Goal: Task Accomplishment & Management: Use online tool/utility

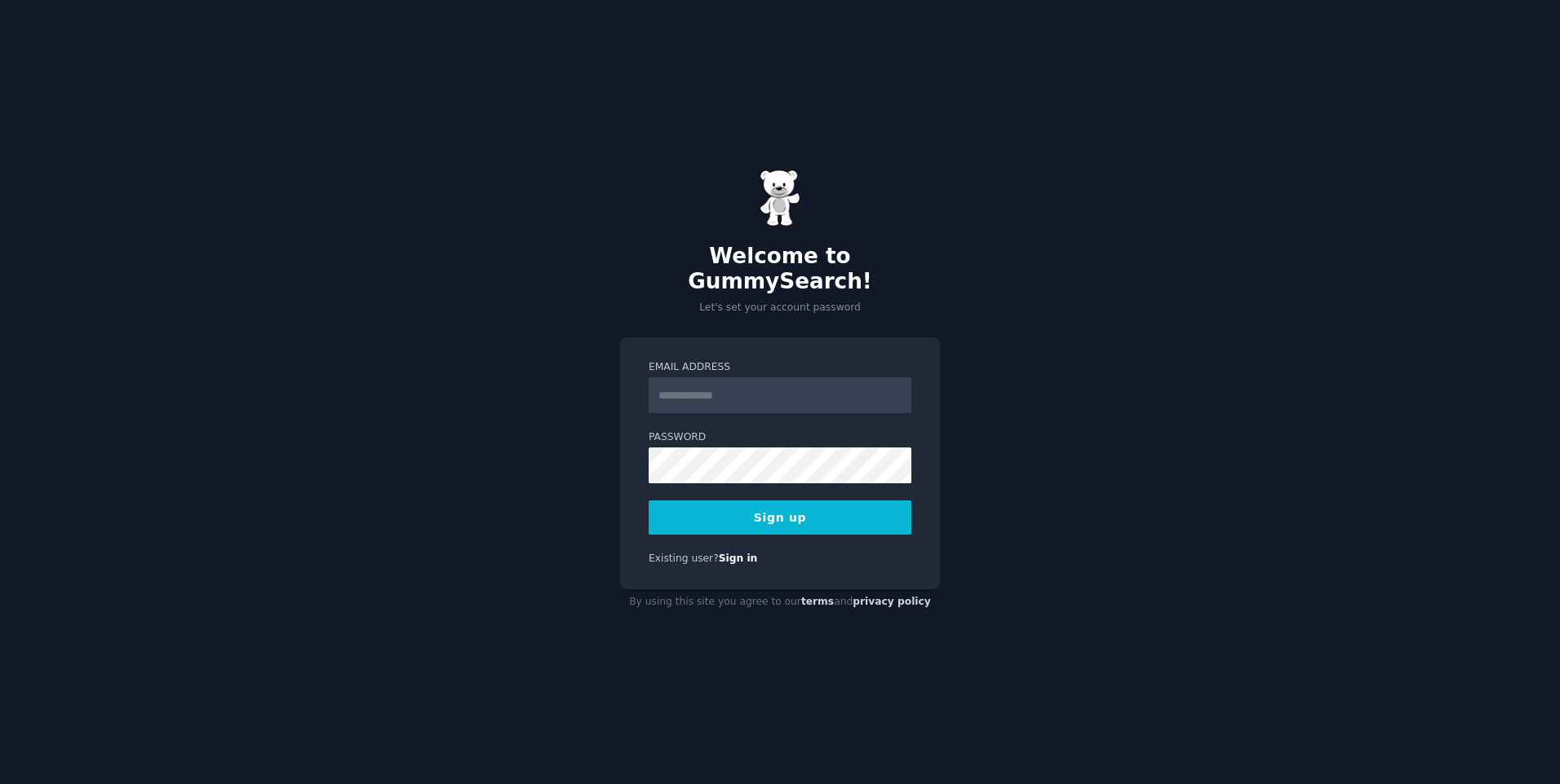
click at [720, 385] on input "Email Address" at bounding box center [780, 396] width 263 height 36
type input "**********"
click at [844, 511] on button "Sign up" at bounding box center [780, 517] width 263 height 34
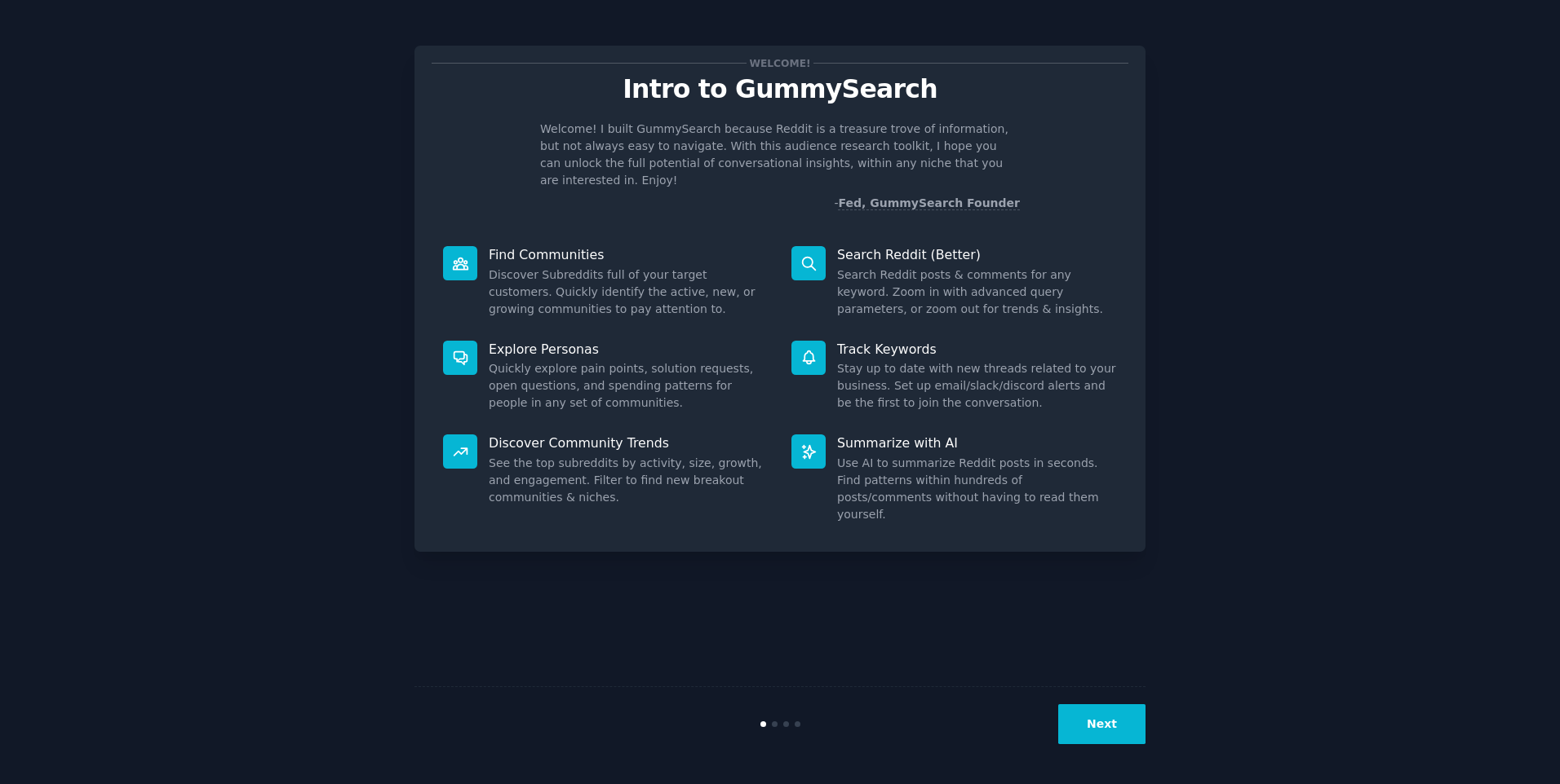
click at [1103, 722] on button "Next" at bounding box center [1101, 725] width 88 height 40
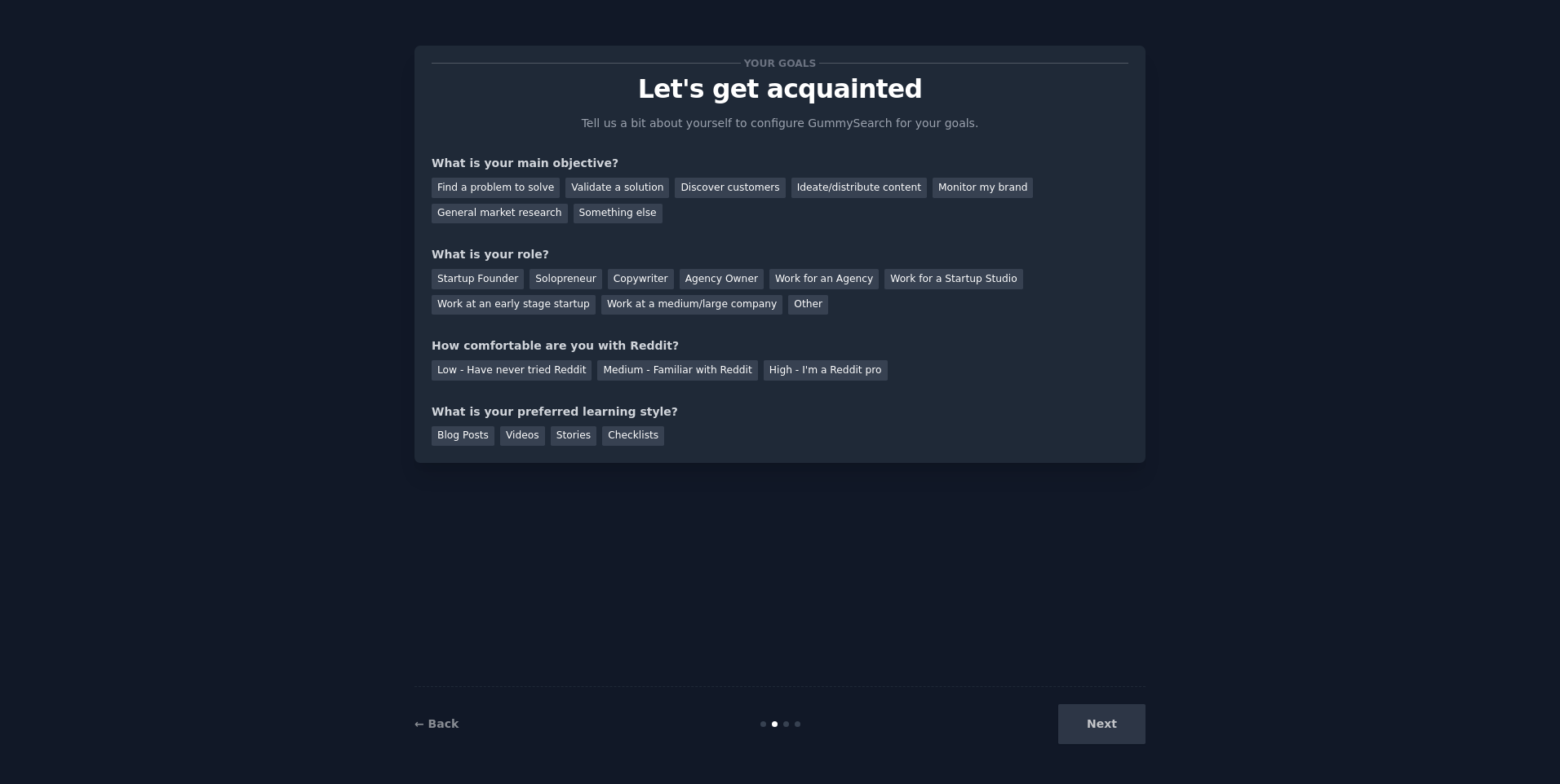
click at [1117, 724] on div "Next" at bounding box center [1023, 725] width 244 height 40
click at [524, 194] on div "Find a problem to solve" at bounding box center [496, 188] width 128 height 21
click at [863, 188] on div "Ideate/distribute content" at bounding box center [859, 188] width 136 height 21
click at [523, 179] on div "Find a problem to solve" at bounding box center [496, 188] width 128 height 21
drag, startPoint x: 632, startPoint y: 300, endPoint x: 623, endPoint y: 302, distance: 9.2
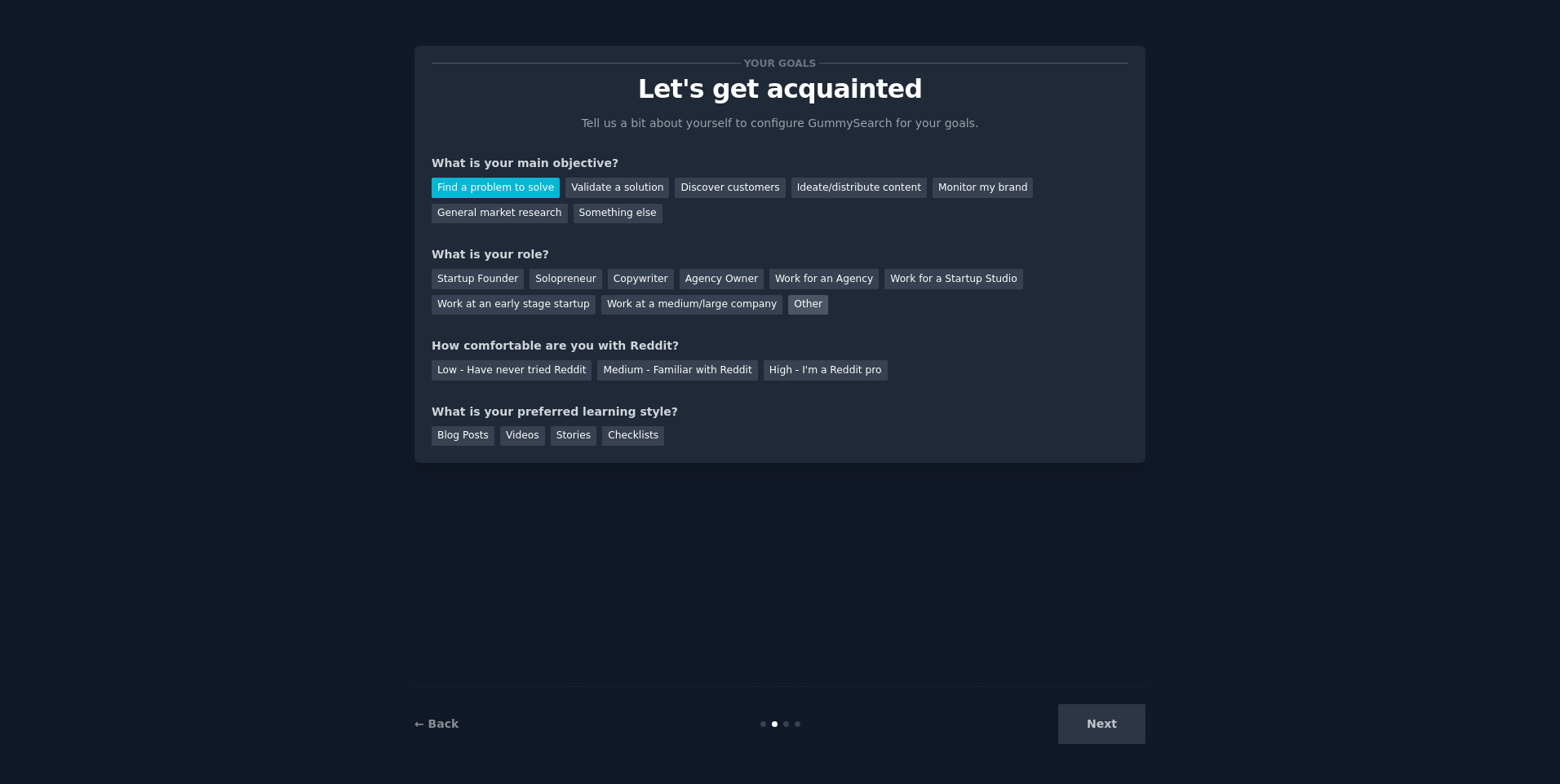
click at [788, 300] on div "Other" at bounding box center [808, 305] width 40 height 21
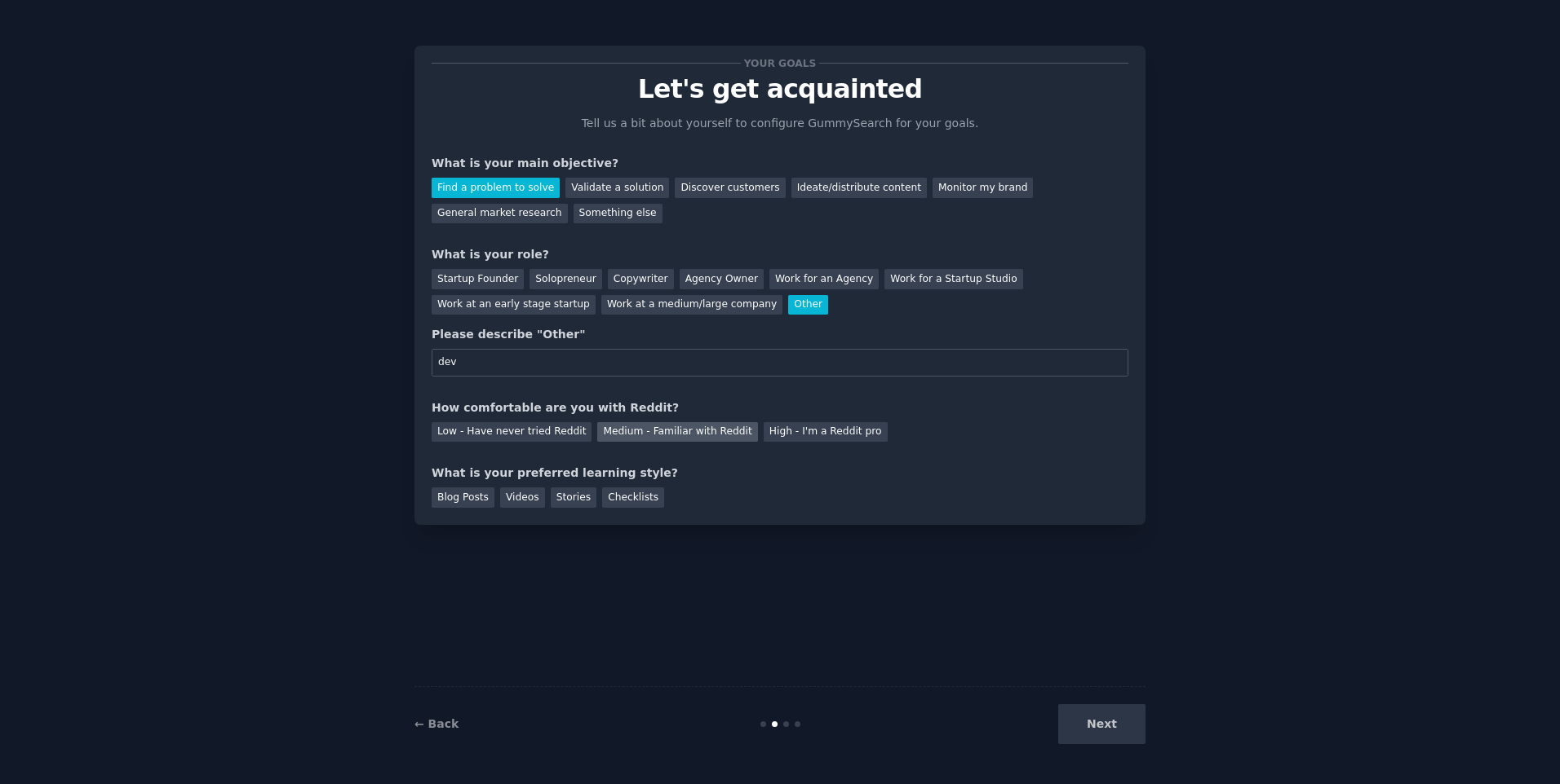
type input "dev"
click at [629, 432] on div "Medium - Familiar with Reddit" at bounding box center [677, 433] width 160 height 21
click at [501, 500] on div "Videos" at bounding box center [522, 498] width 45 height 21
click at [452, 514] on div "Your goals Let's get acquainted Tell us a bit about yourself to configure Gummy…" at bounding box center [780, 285] width 731 height 480
click at [448, 513] on div "Your goals Let's get acquainted Tell us a bit about yourself to configure Gummy…" at bounding box center [780, 285] width 731 height 480
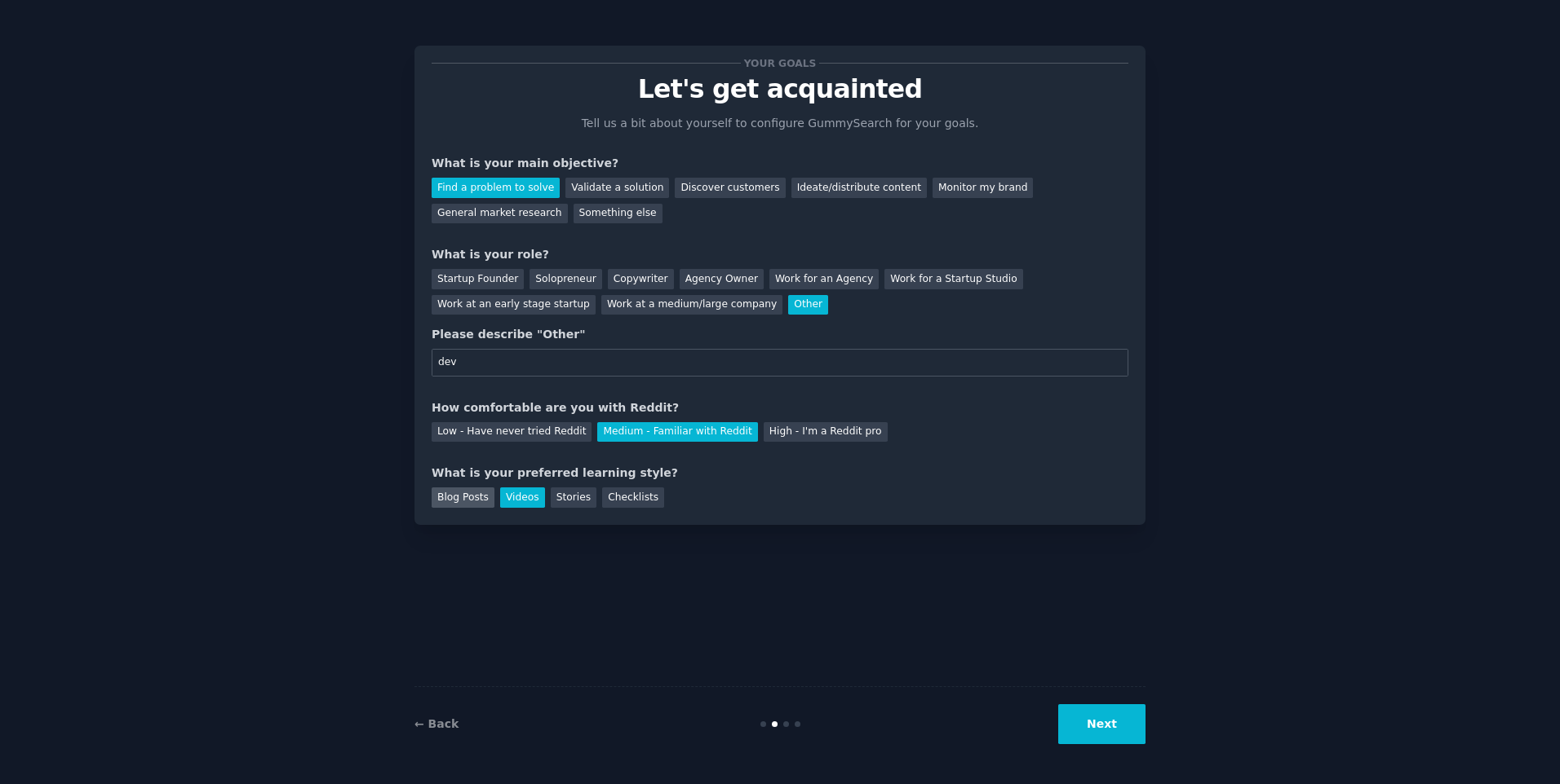
click at [452, 507] on div "Your goals Let's get acquainted Tell us a bit about yourself to configure Gummy…" at bounding box center [780, 285] width 731 height 480
click at [452, 507] on div "Blog Posts" at bounding box center [463, 498] width 63 height 21
drag, startPoint x: 452, startPoint y: 507, endPoint x: 529, endPoint y: 503, distance: 77.1
click at [530, 503] on div "Videos" at bounding box center [522, 498] width 45 height 21
click at [1104, 718] on button "Next" at bounding box center [1101, 725] width 88 height 40
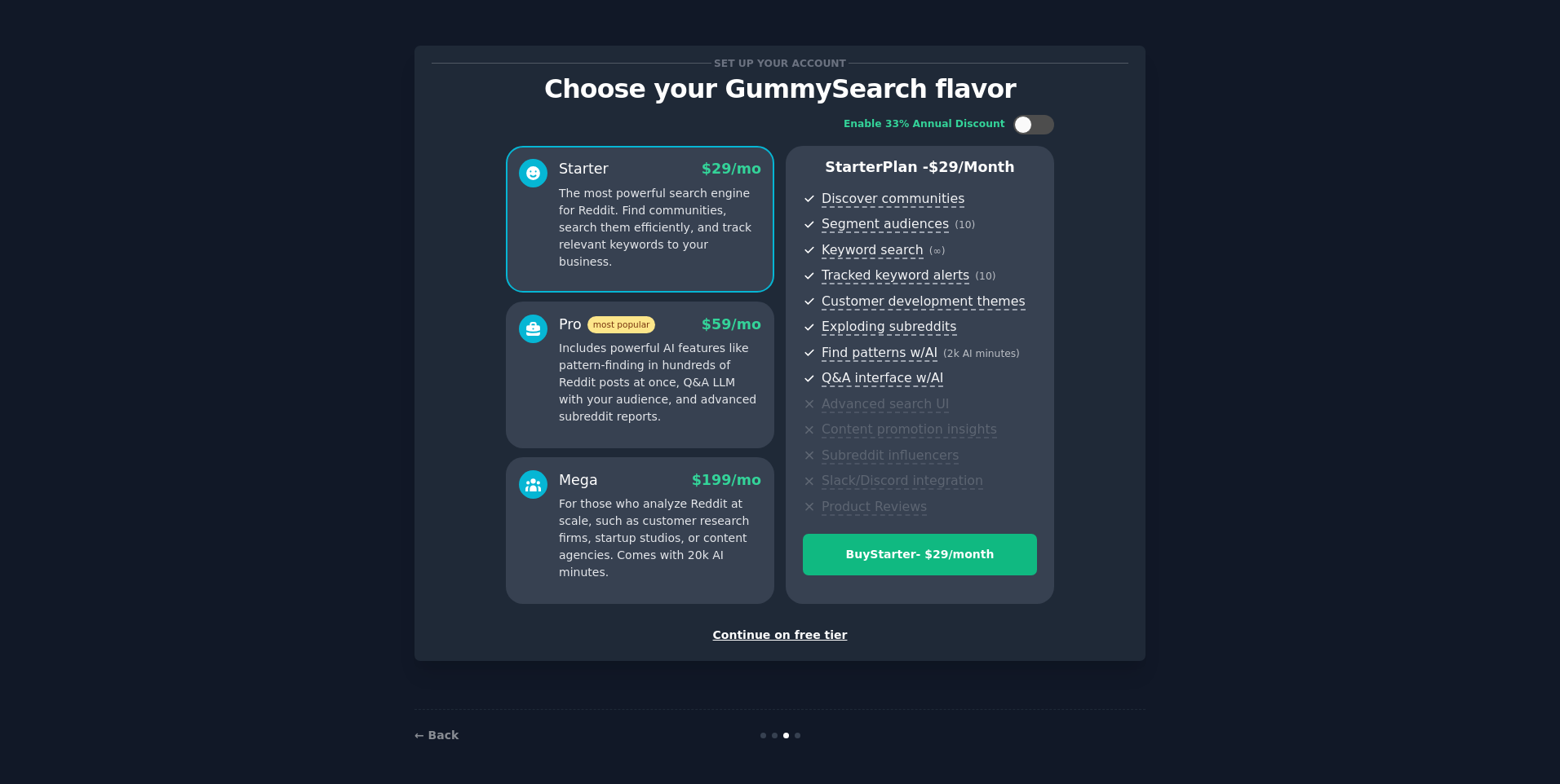
click at [824, 635] on div "Continue on free tier" at bounding box center [780, 635] width 697 height 17
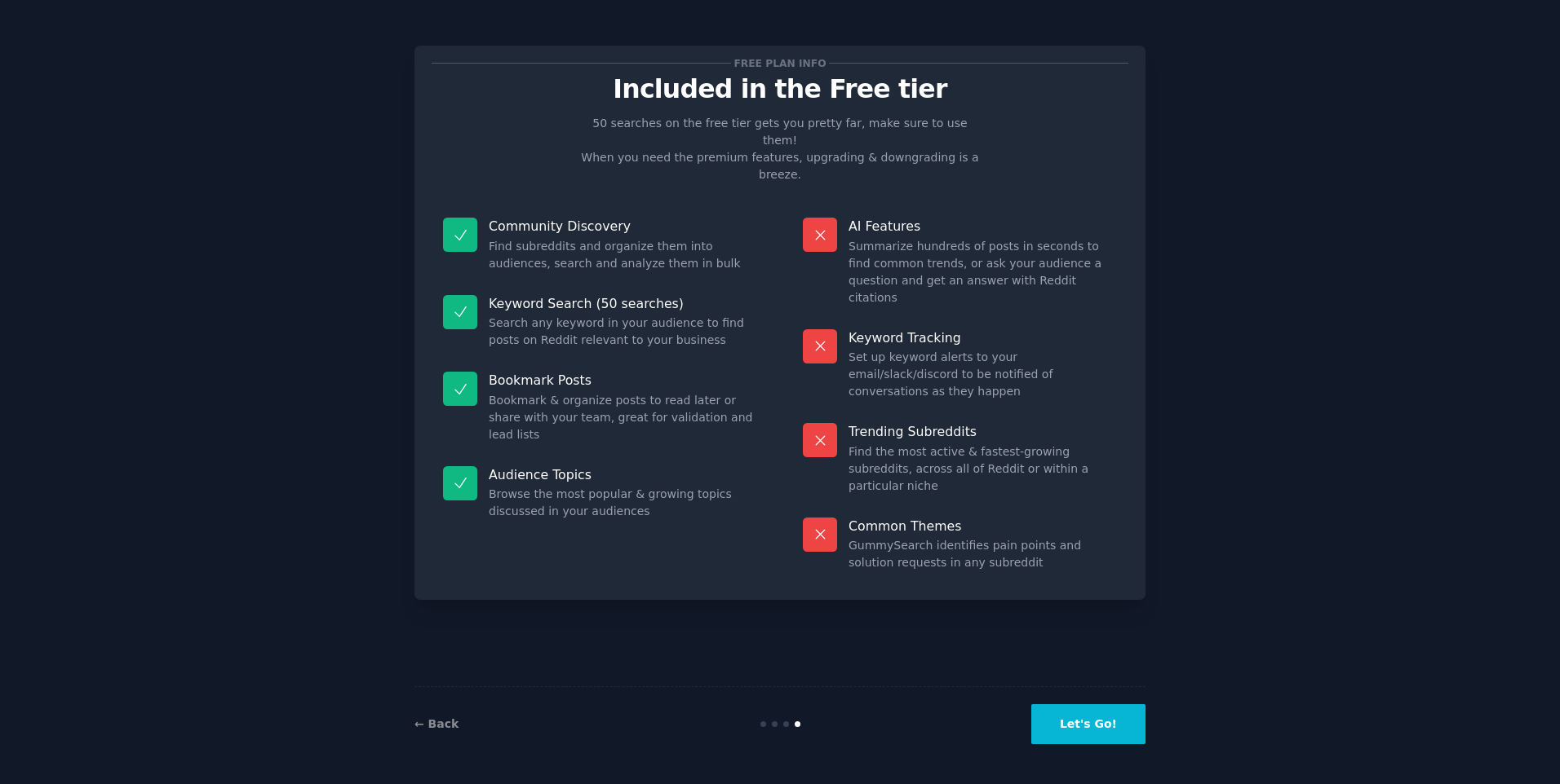
click at [1130, 726] on button "Let's Go!" at bounding box center [1088, 725] width 114 height 40
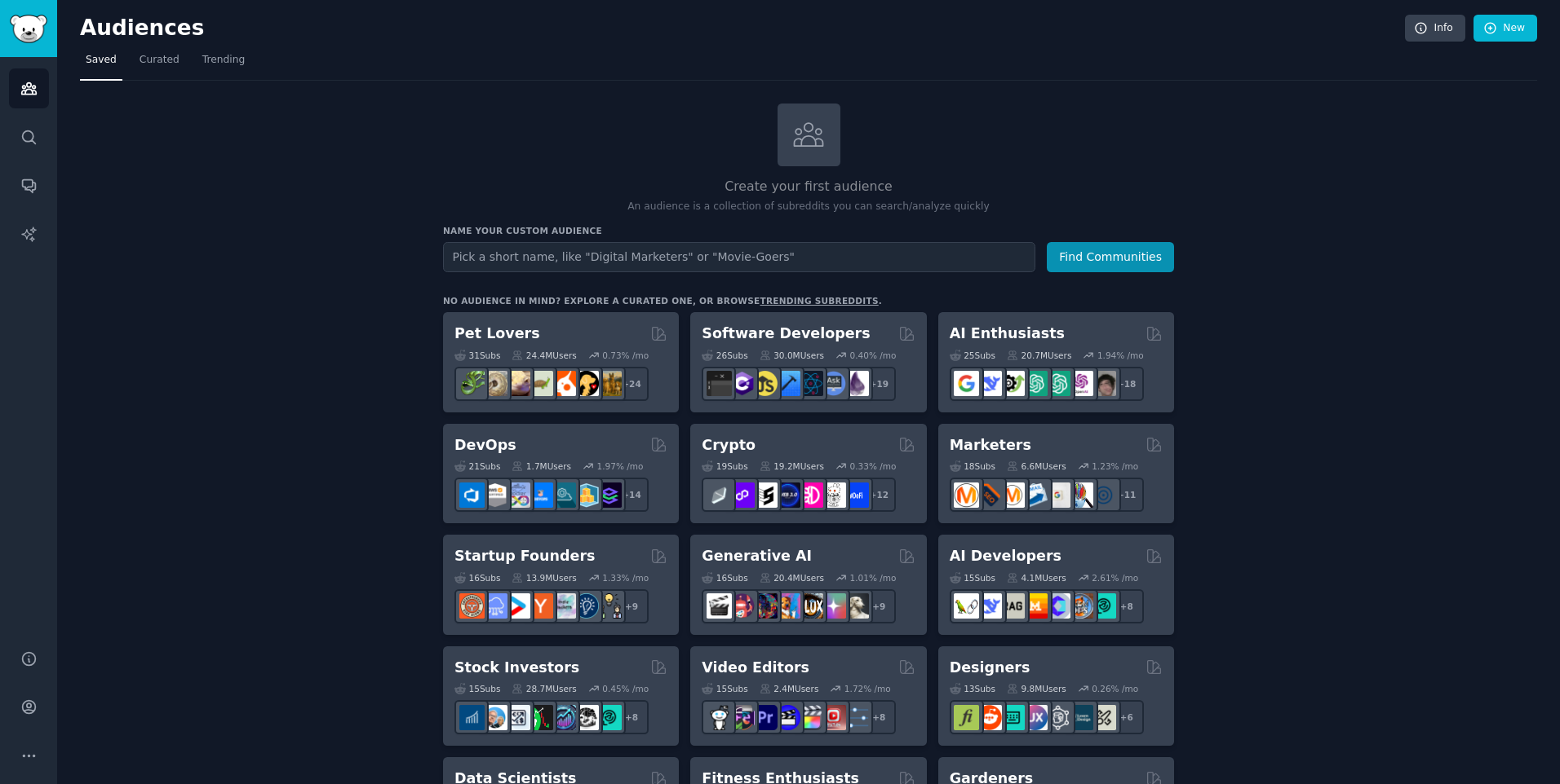
drag, startPoint x: 329, startPoint y: 554, endPoint x: 329, endPoint y: 566, distance: 12.0
drag, startPoint x: 329, startPoint y: 566, endPoint x: 159, endPoint y: 492, distance: 185.4
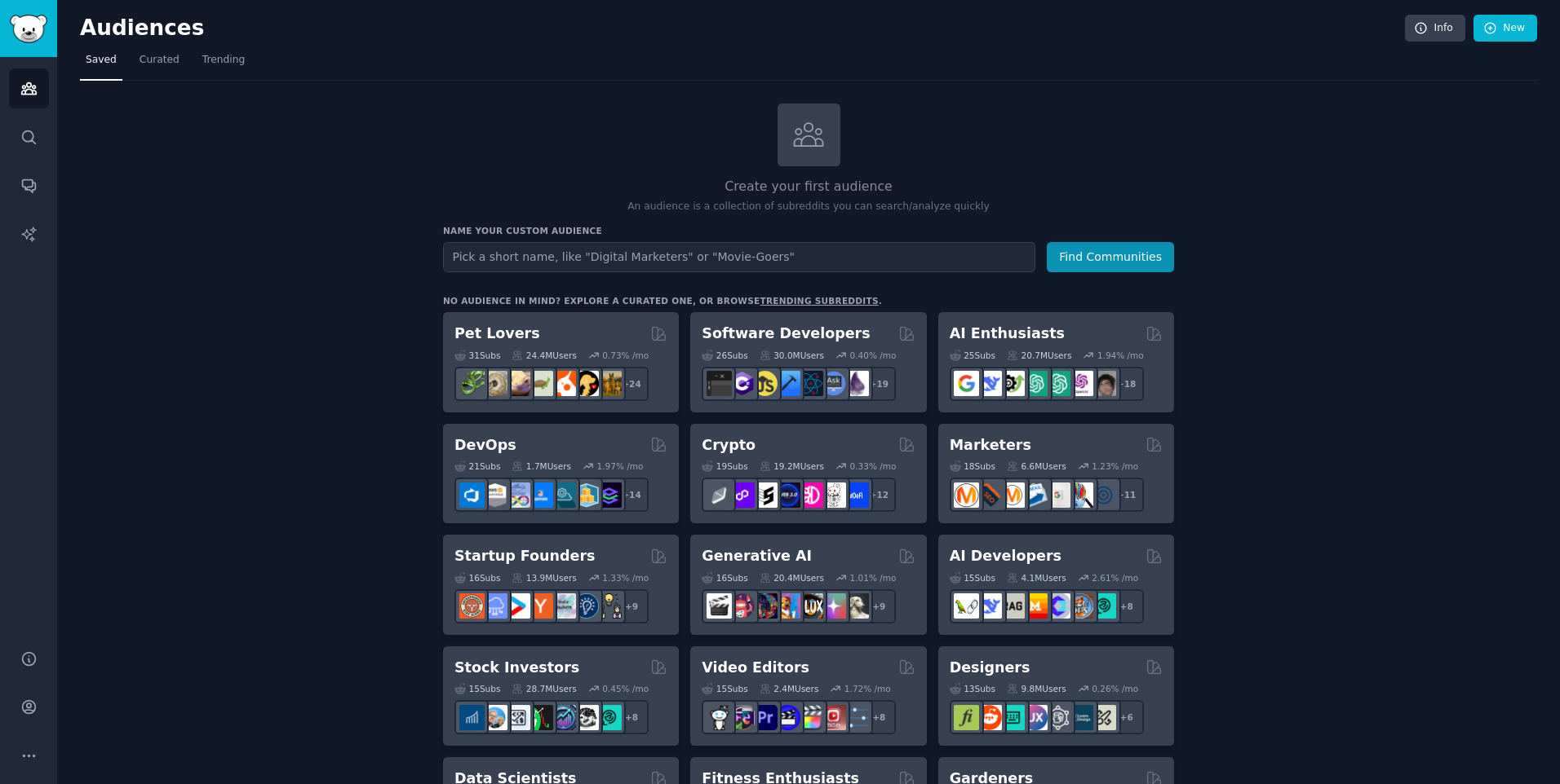
drag, startPoint x: 1308, startPoint y: 686, endPoint x: 1306, endPoint y: 676, distance: 10.2
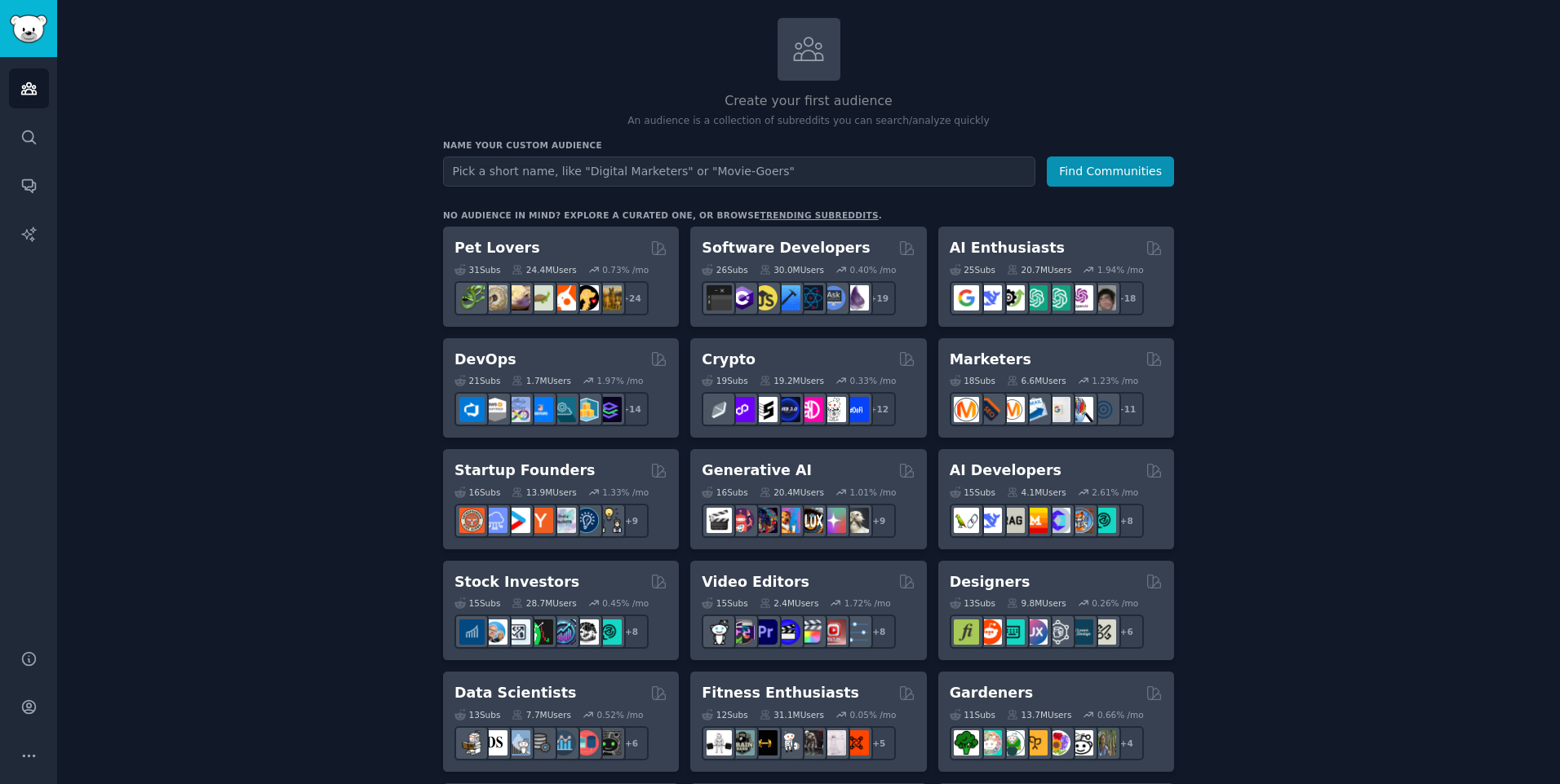
scroll to position [82, 0]
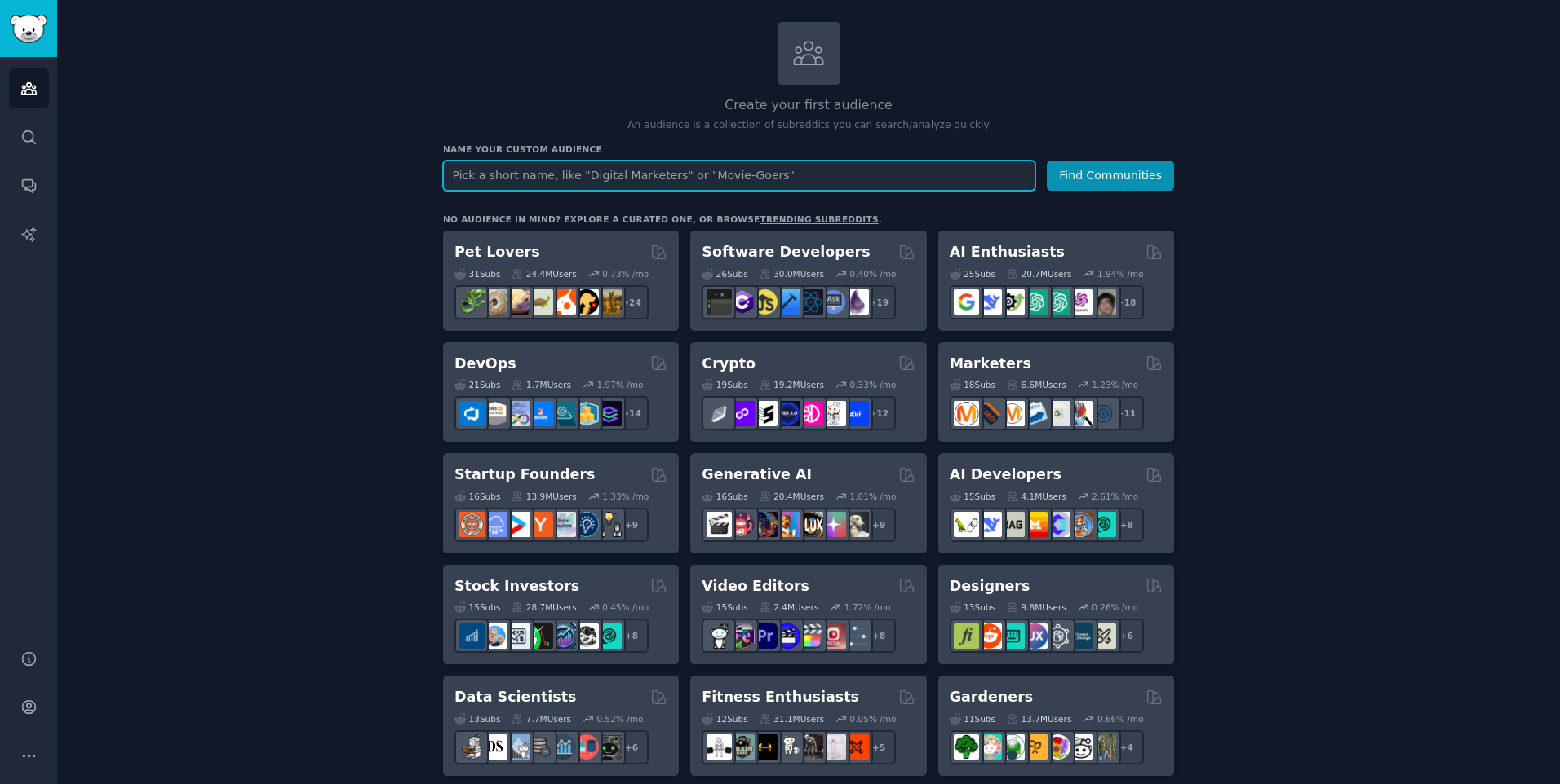
click at [624, 176] on input "text" at bounding box center [739, 175] width 592 height 30
type input "power apps"
click at [1046, 160] on button "Find Communities" at bounding box center [1109, 175] width 127 height 30
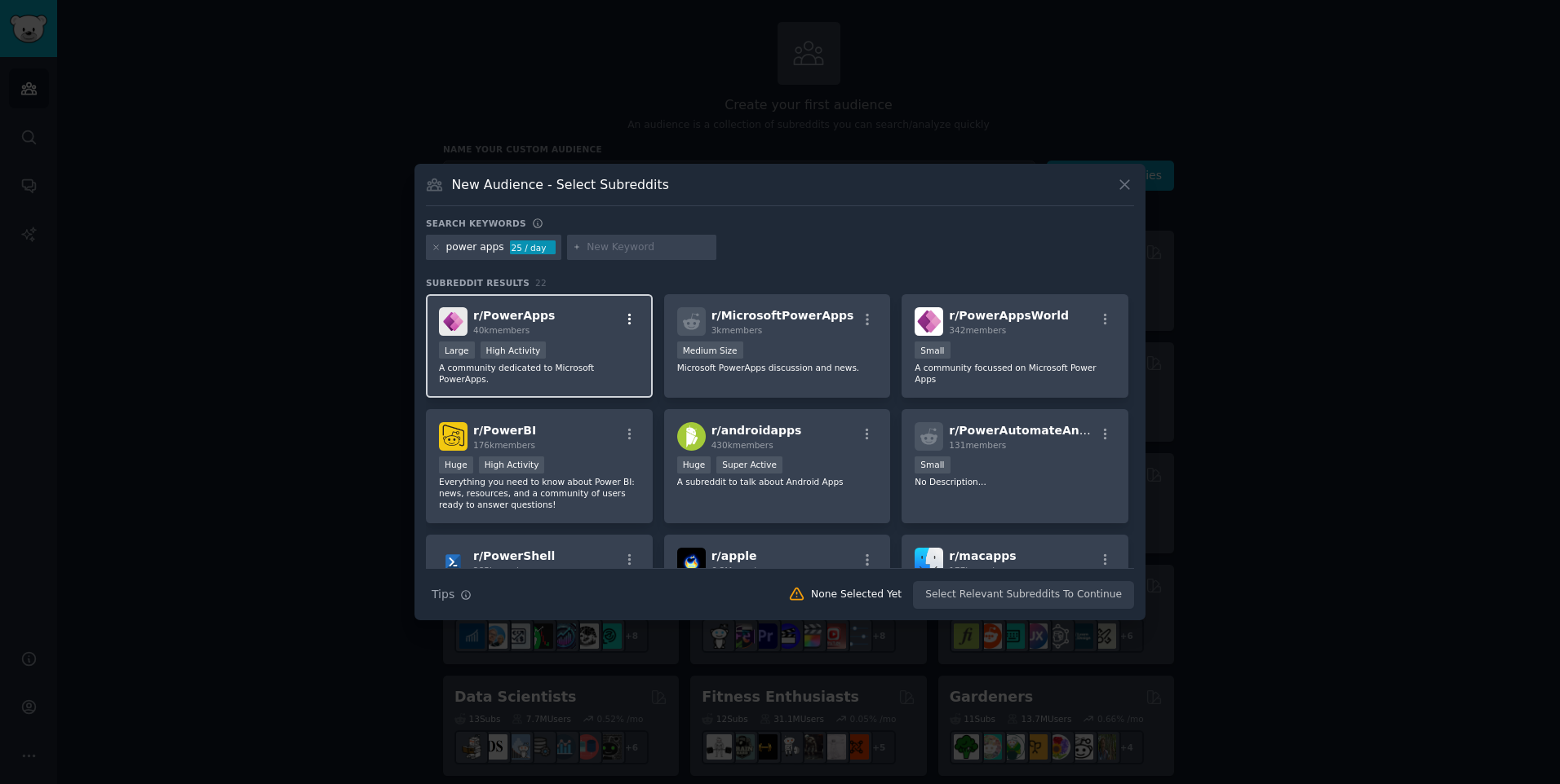
click at [631, 324] on icon "button" at bounding box center [630, 319] width 15 height 15
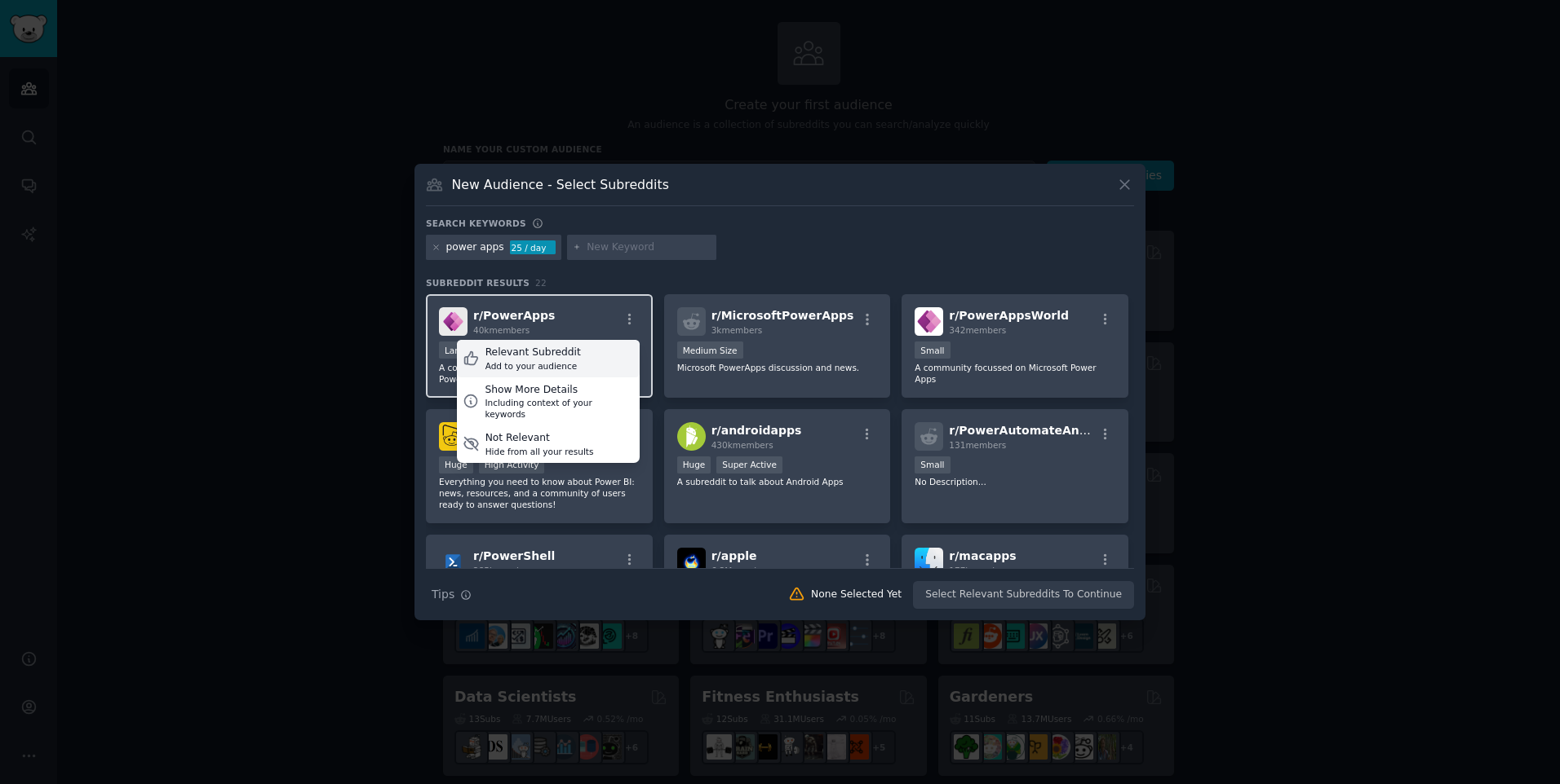
click at [579, 362] on div "Relevant Subreddit Add to your audience" at bounding box center [549, 359] width 183 height 38
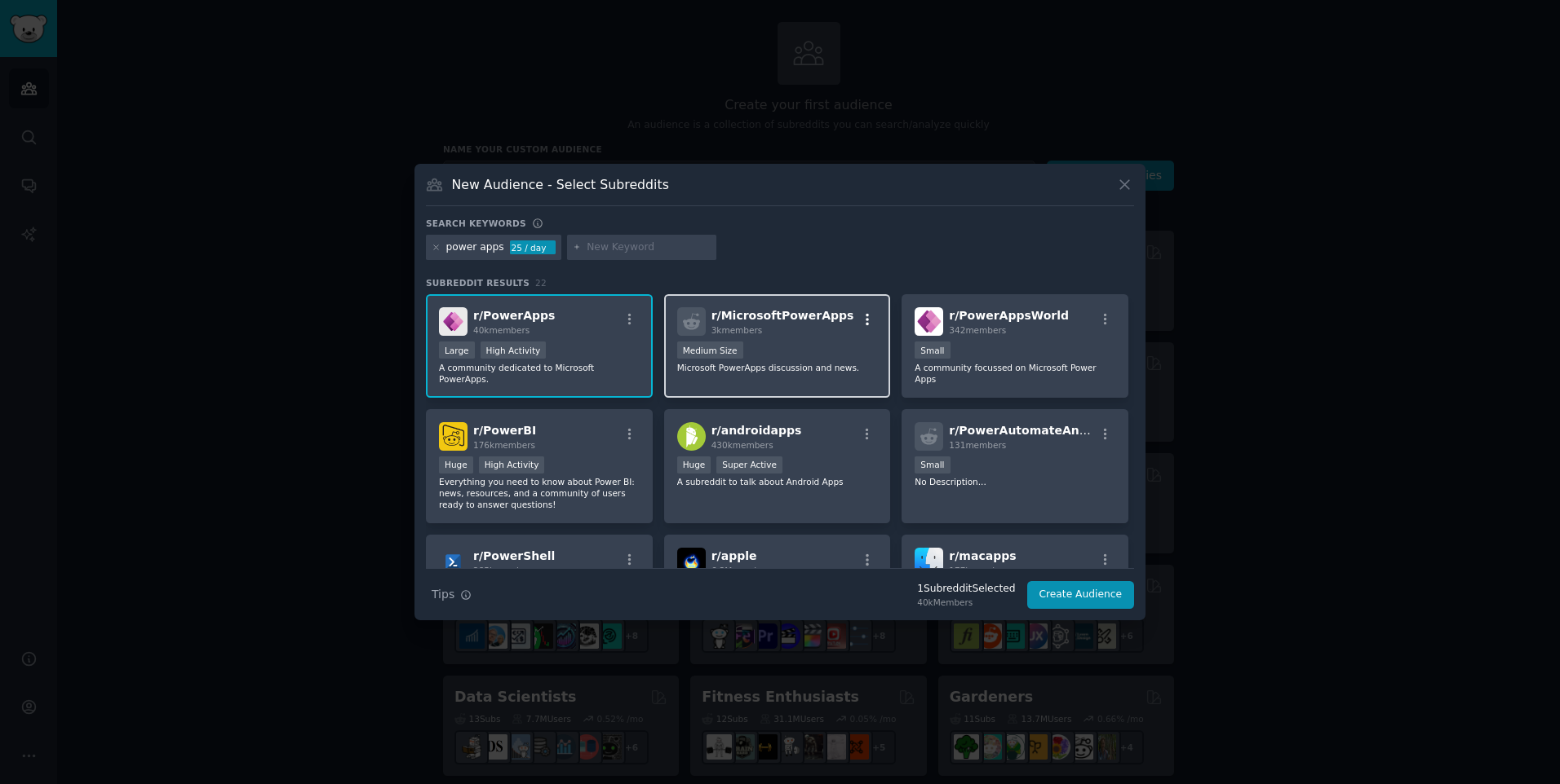
click at [863, 321] on icon "button" at bounding box center [867, 319] width 15 height 15
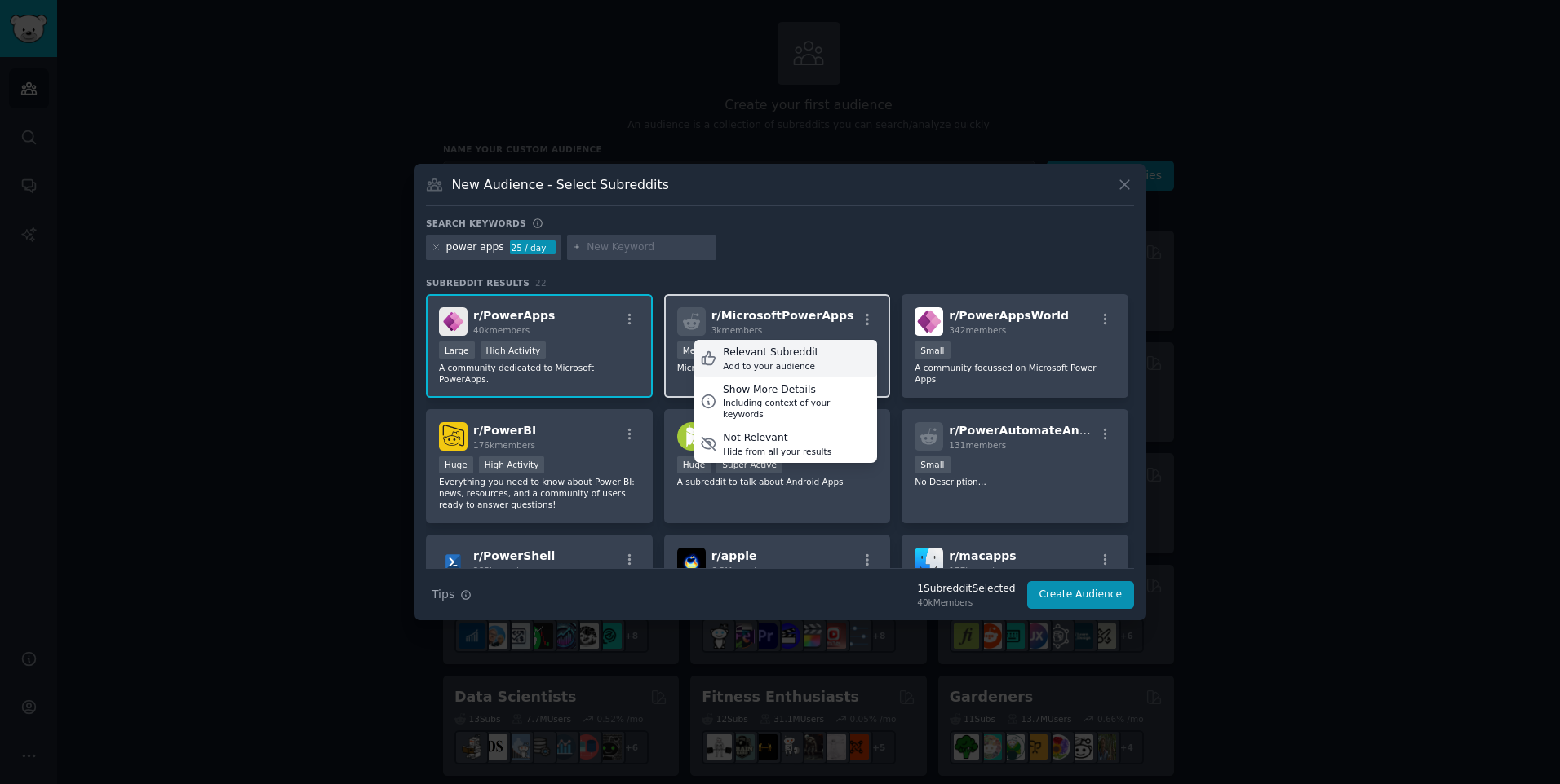
click at [773, 361] on div "Add to your audience" at bounding box center [770, 366] width 95 height 11
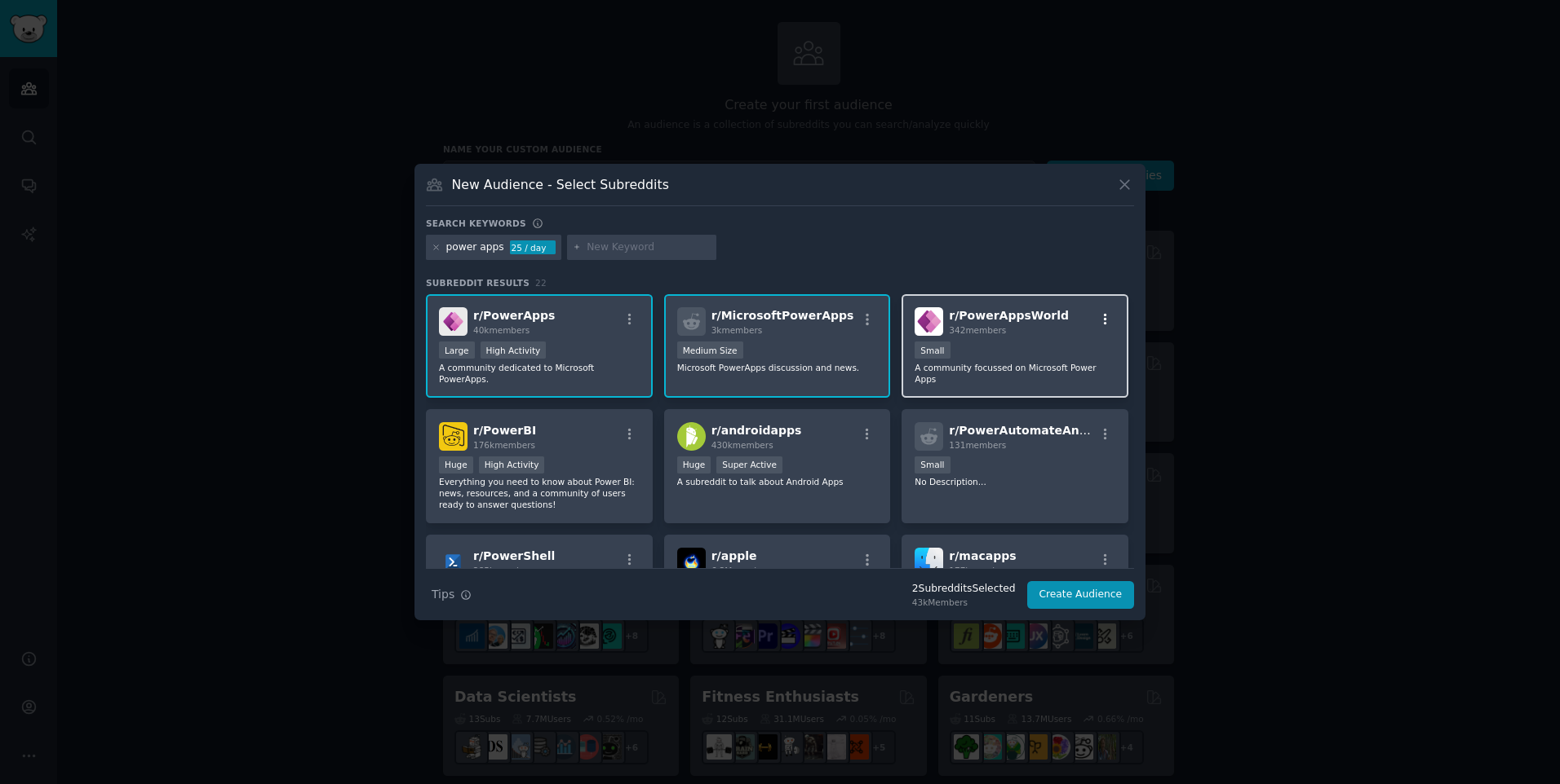
click at [1103, 318] on icon "button" at bounding box center [1106, 319] width 15 height 15
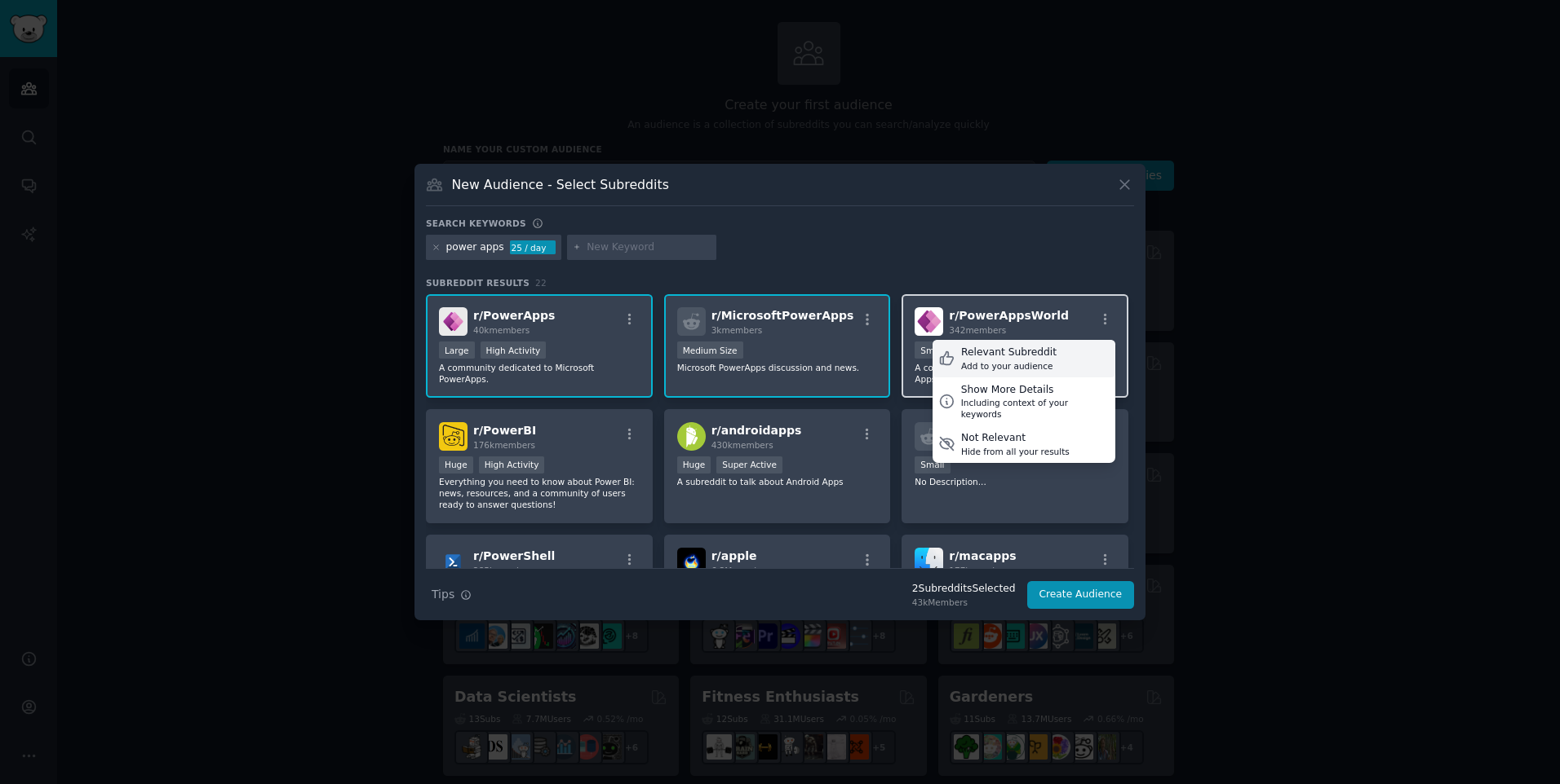
click at [1054, 353] on div "Relevant Subreddit Add to your audience" at bounding box center [1024, 359] width 183 height 38
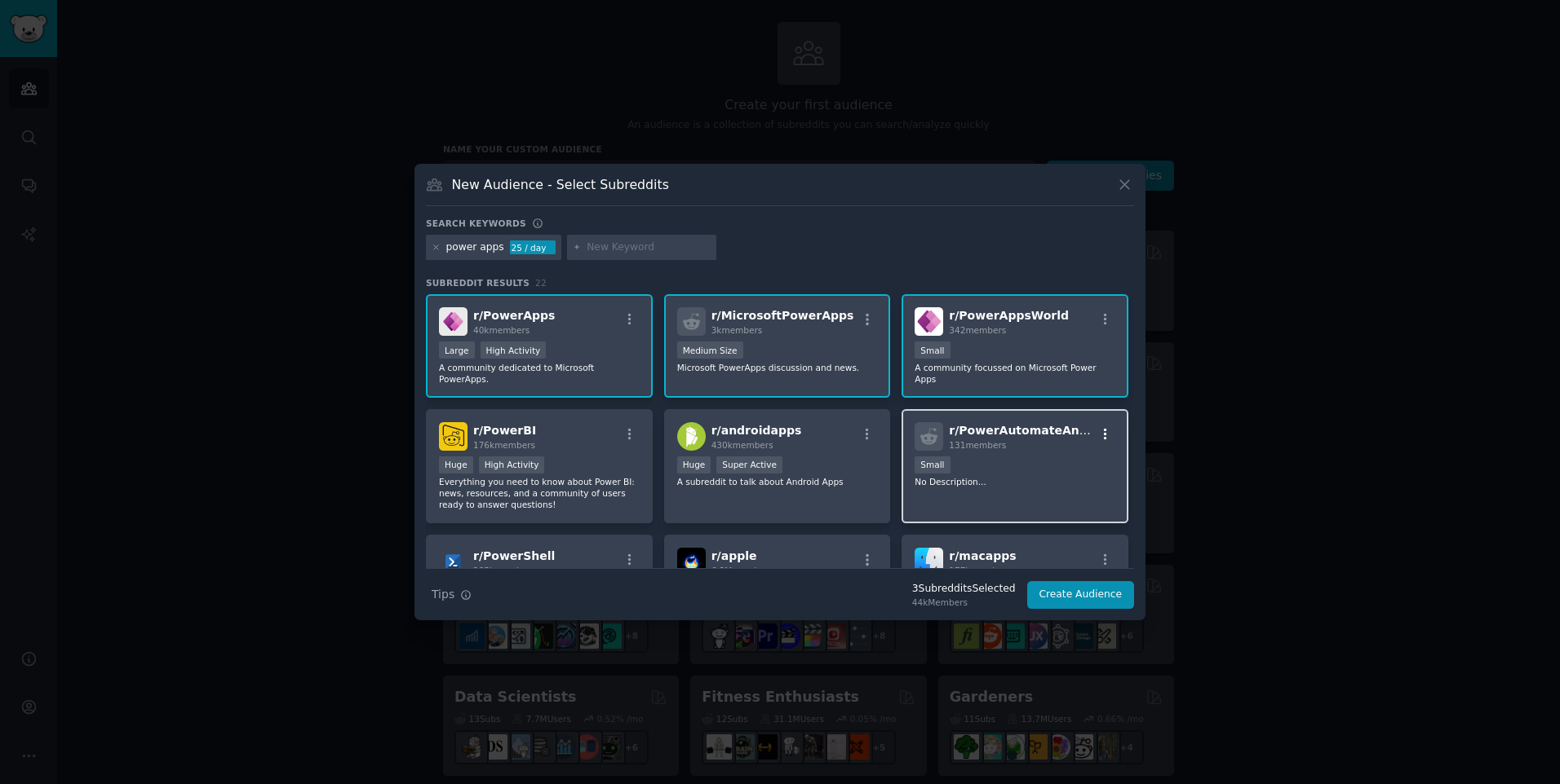
click at [1098, 427] on icon "button" at bounding box center [1106, 434] width 15 height 15
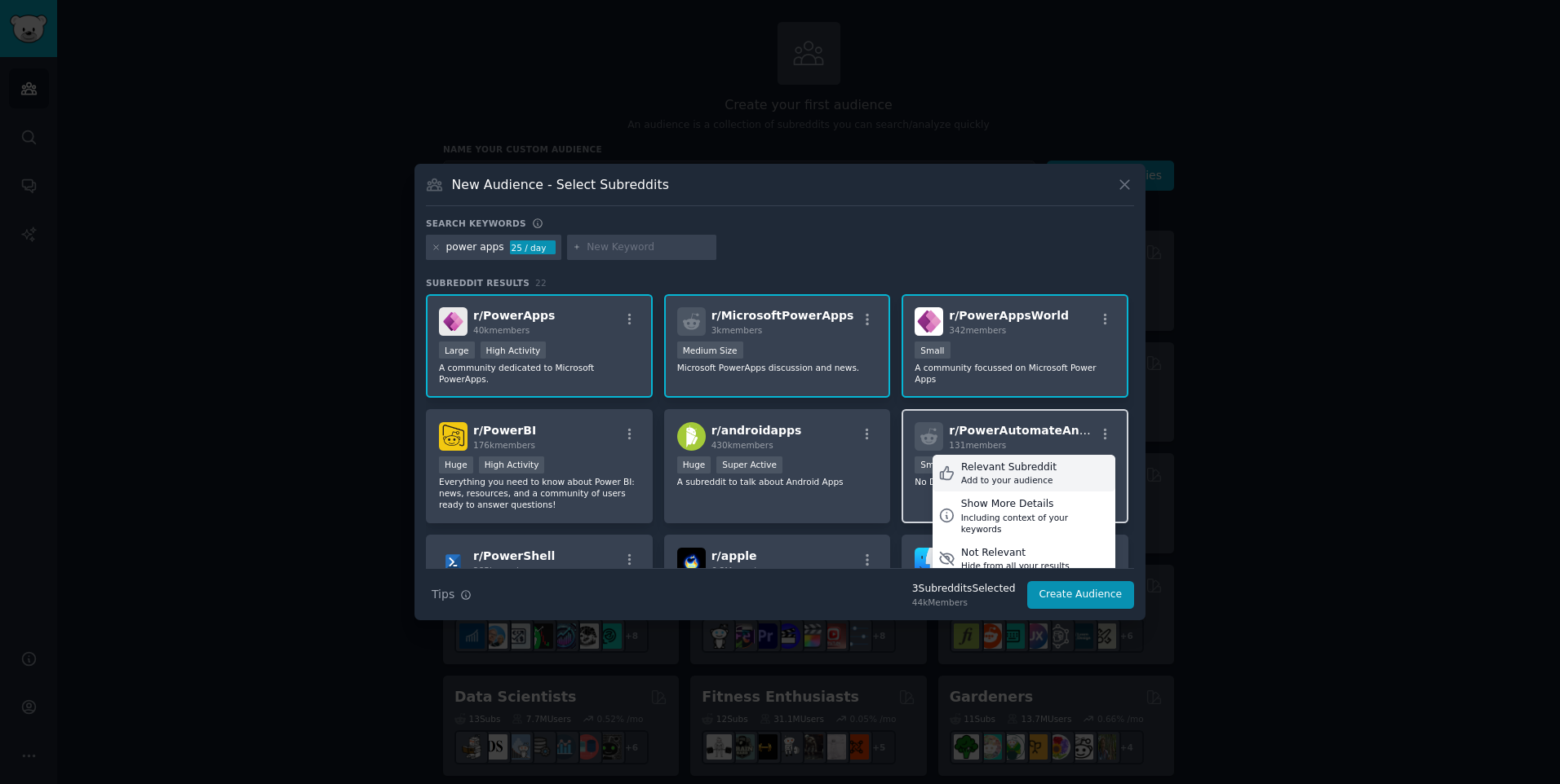
click at [1041, 459] on div "Relevant Subreddit Add to your audience" at bounding box center [1024, 474] width 183 height 38
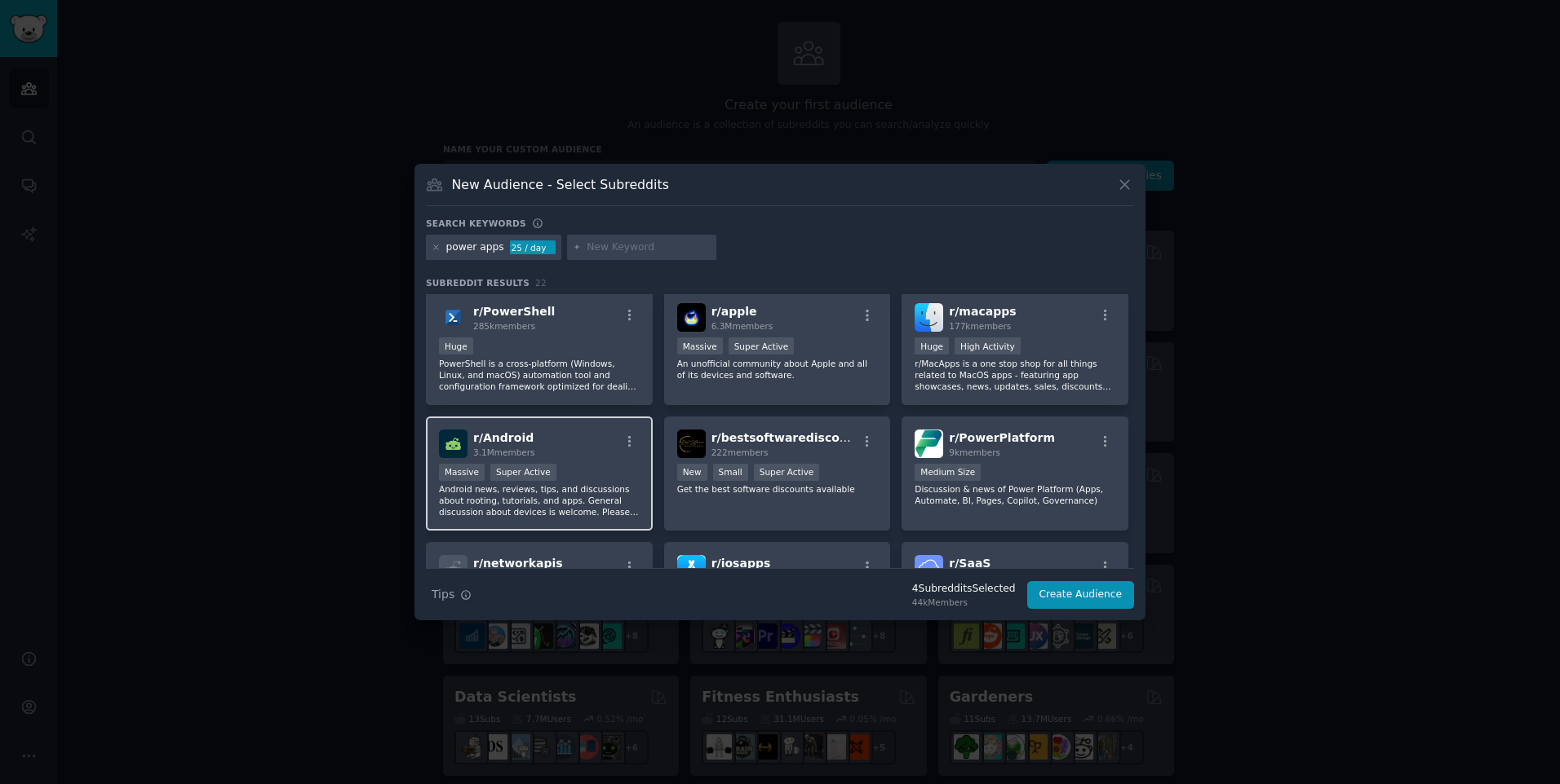
scroll to position [326, 0]
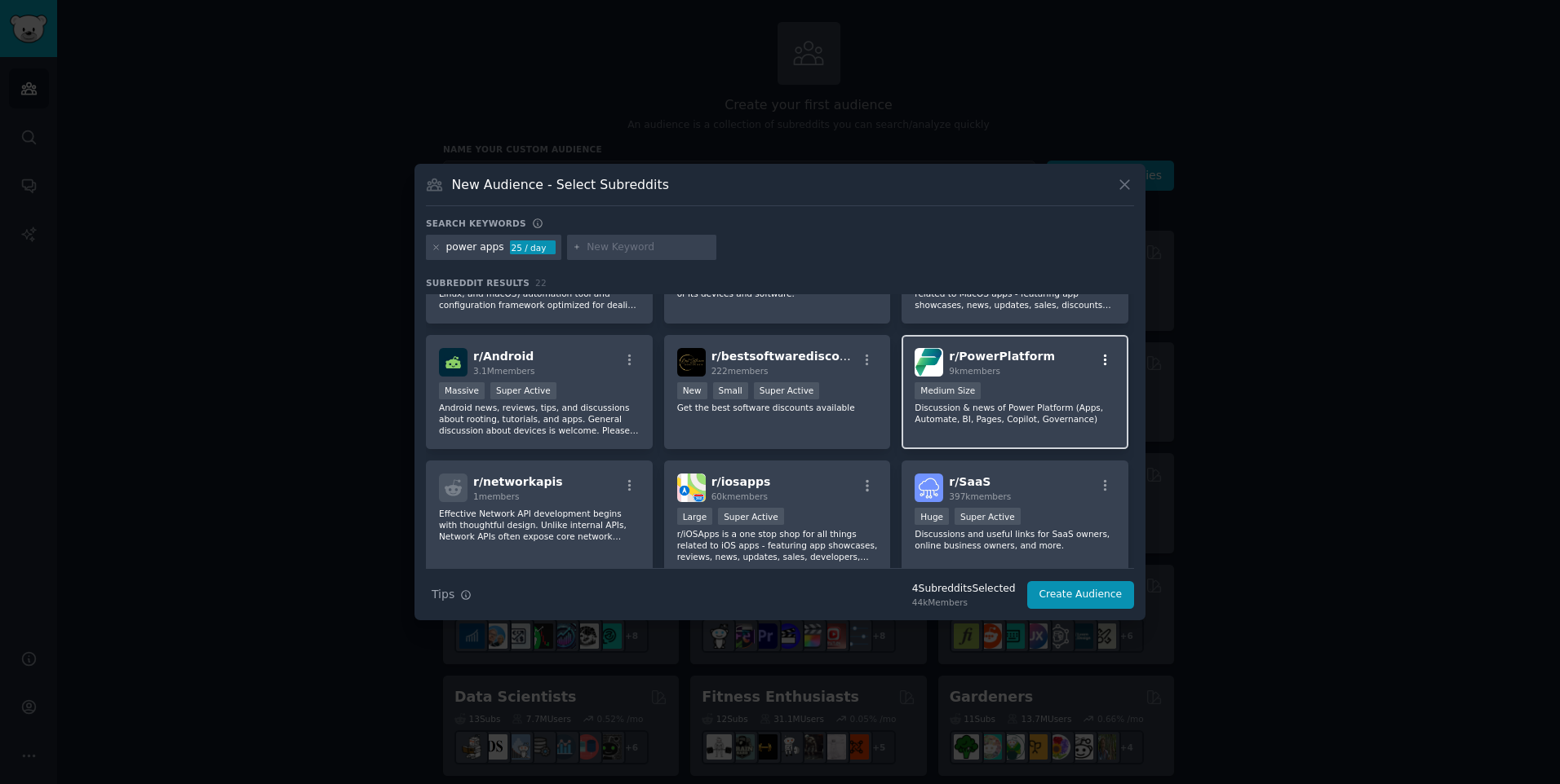
click at [1104, 354] on icon "button" at bounding box center [1105, 360] width 3 height 11
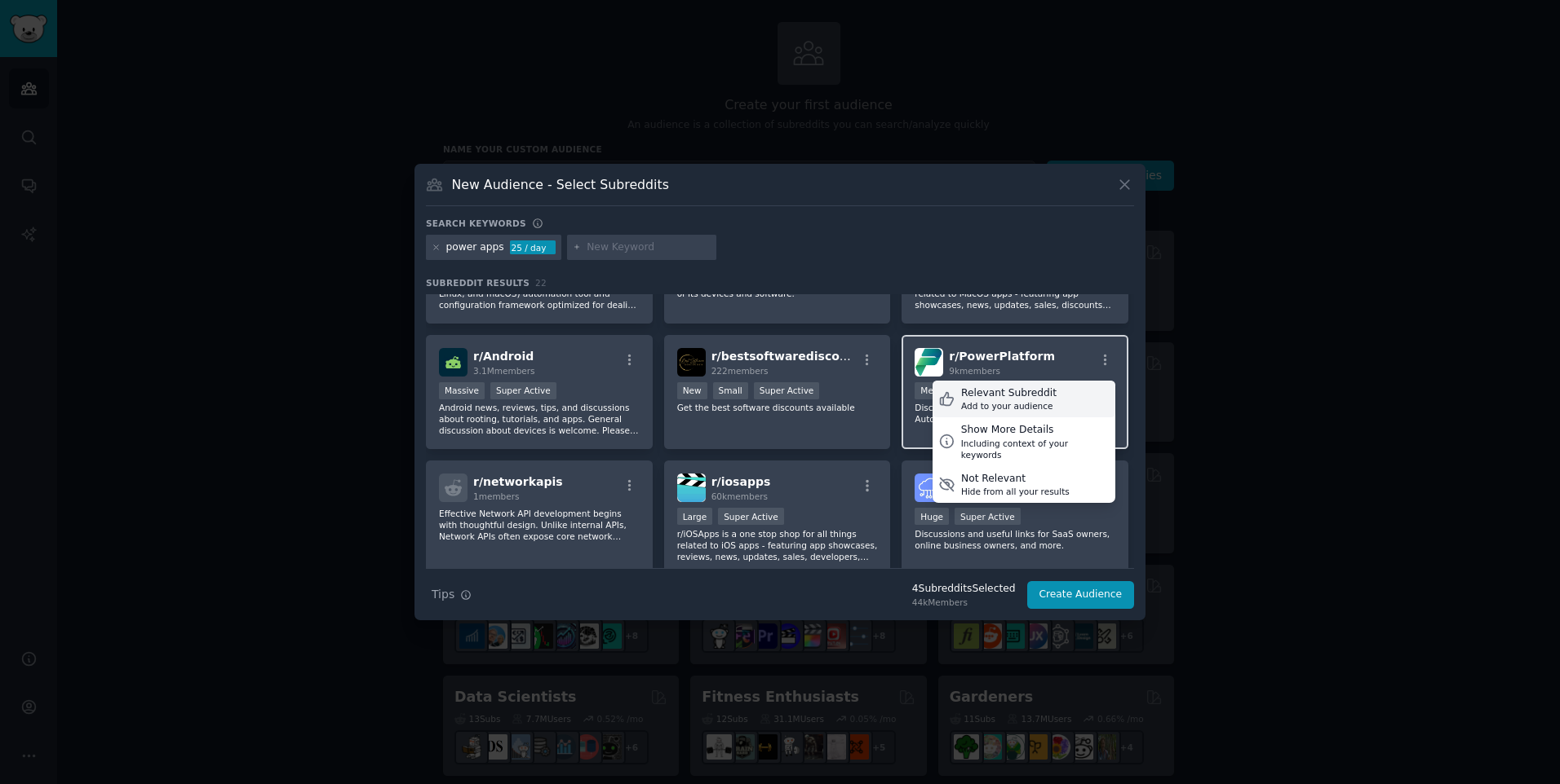
click at [1042, 388] on div "Relevant Subreddit Add to your audience" at bounding box center [1024, 400] width 183 height 38
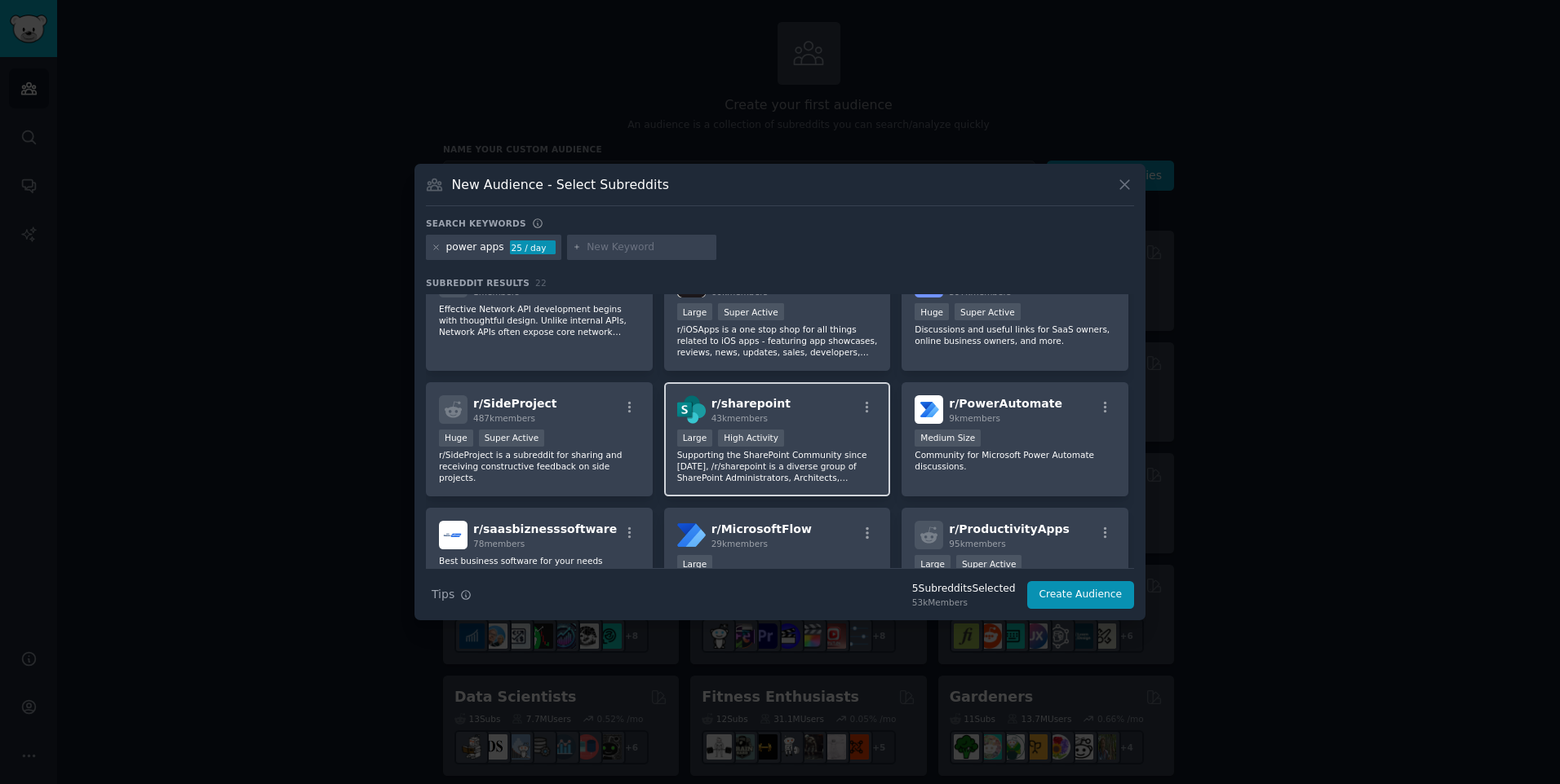
scroll to position [571, 0]
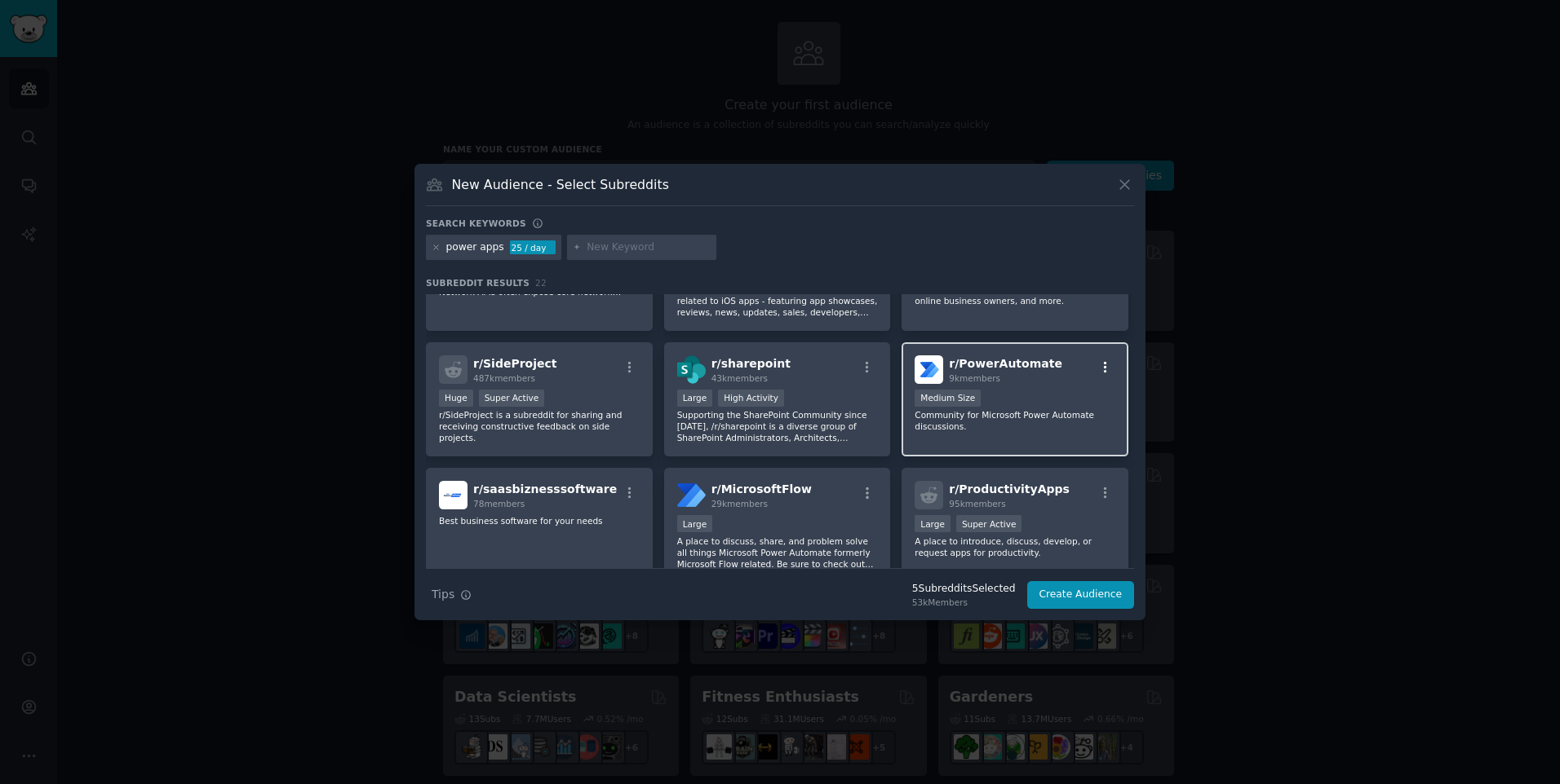
click at [1104, 360] on icon "button" at bounding box center [1106, 368] width 15 height 15
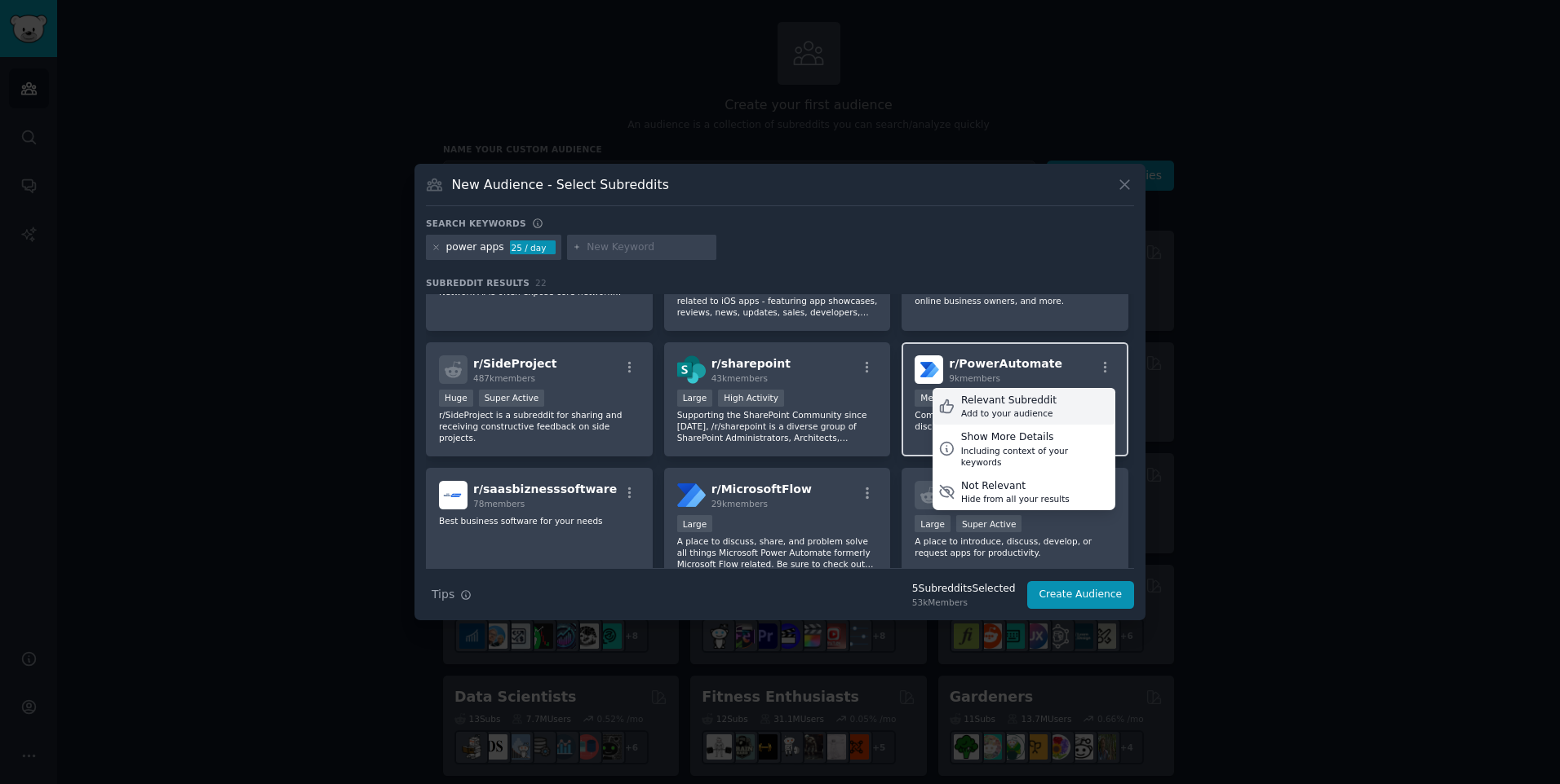
click at [1058, 393] on div "Relevant Subreddit Add to your audience" at bounding box center [1024, 407] width 183 height 38
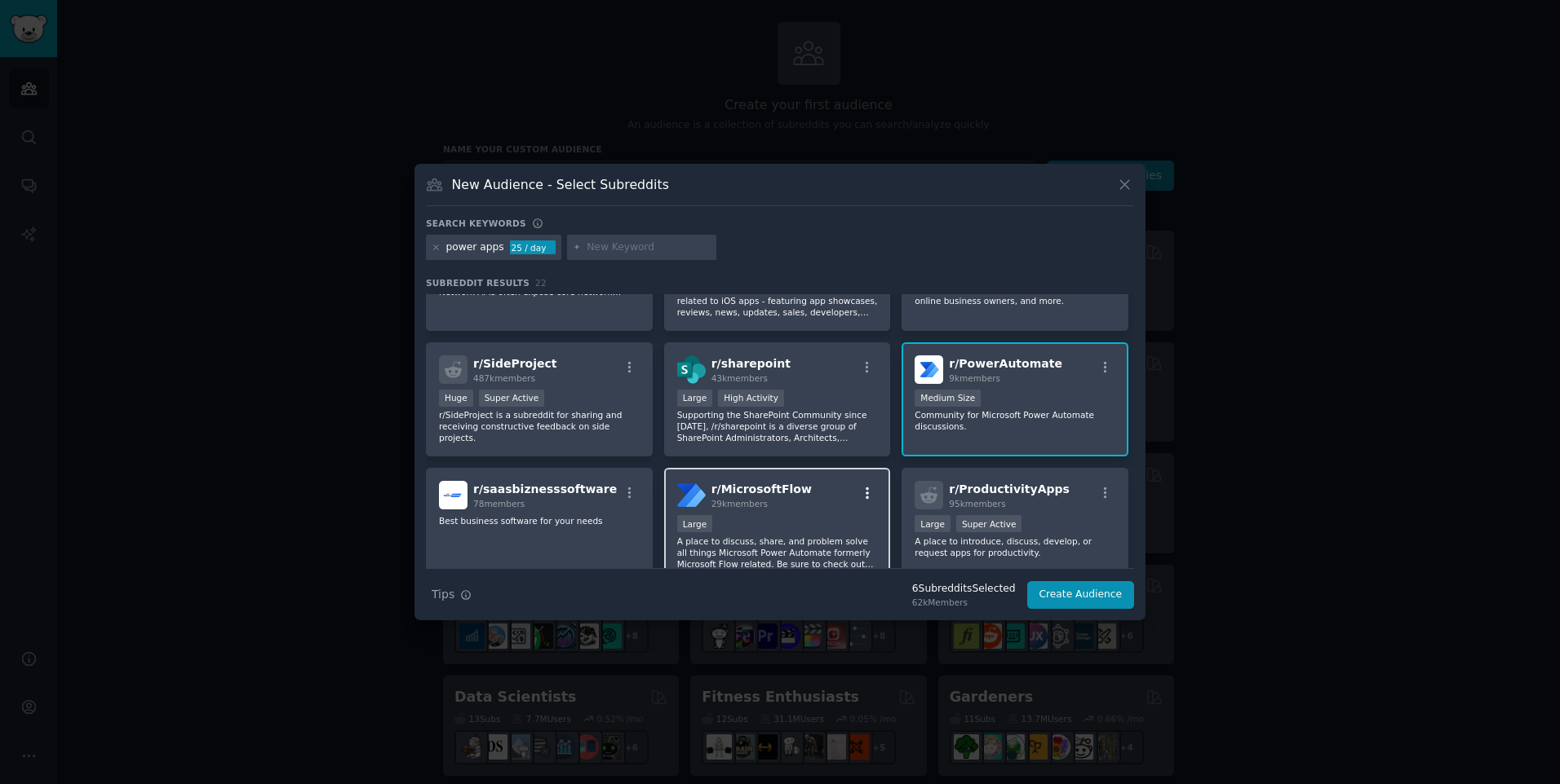
click at [871, 486] on icon "button" at bounding box center [867, 494] width 15 height 15
click at [809, 519] on div "Relevant Subreddit Add to your audience" at bounding box center [785, 532] width 183 height 38
click at [1099, 486] on icon "button" at bounding box center [1106, 494] width 15 height 15
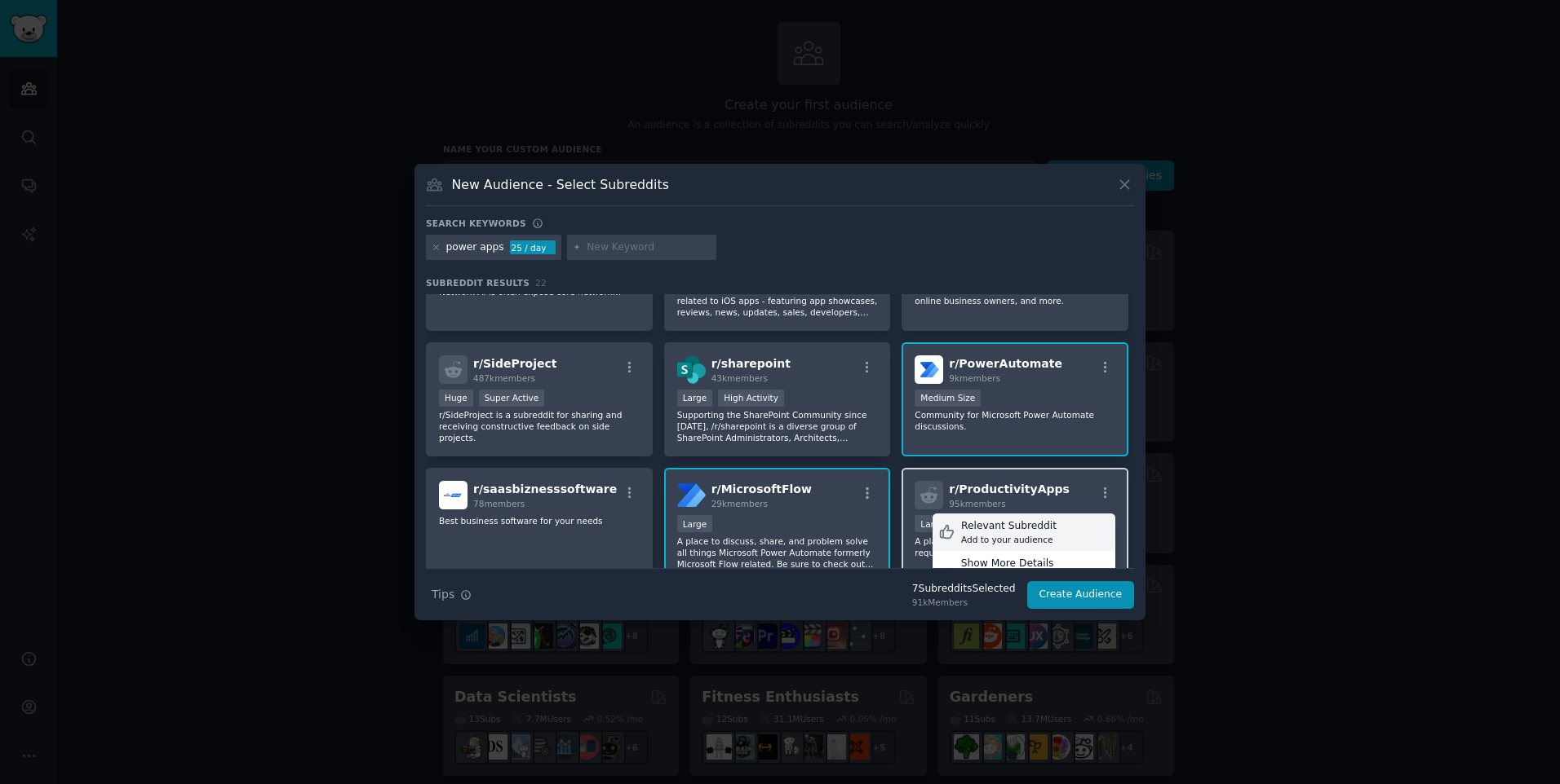
click at [1026, 534] on div "Add to your audience" at bounding box center [1008, 540] width 95 height 11
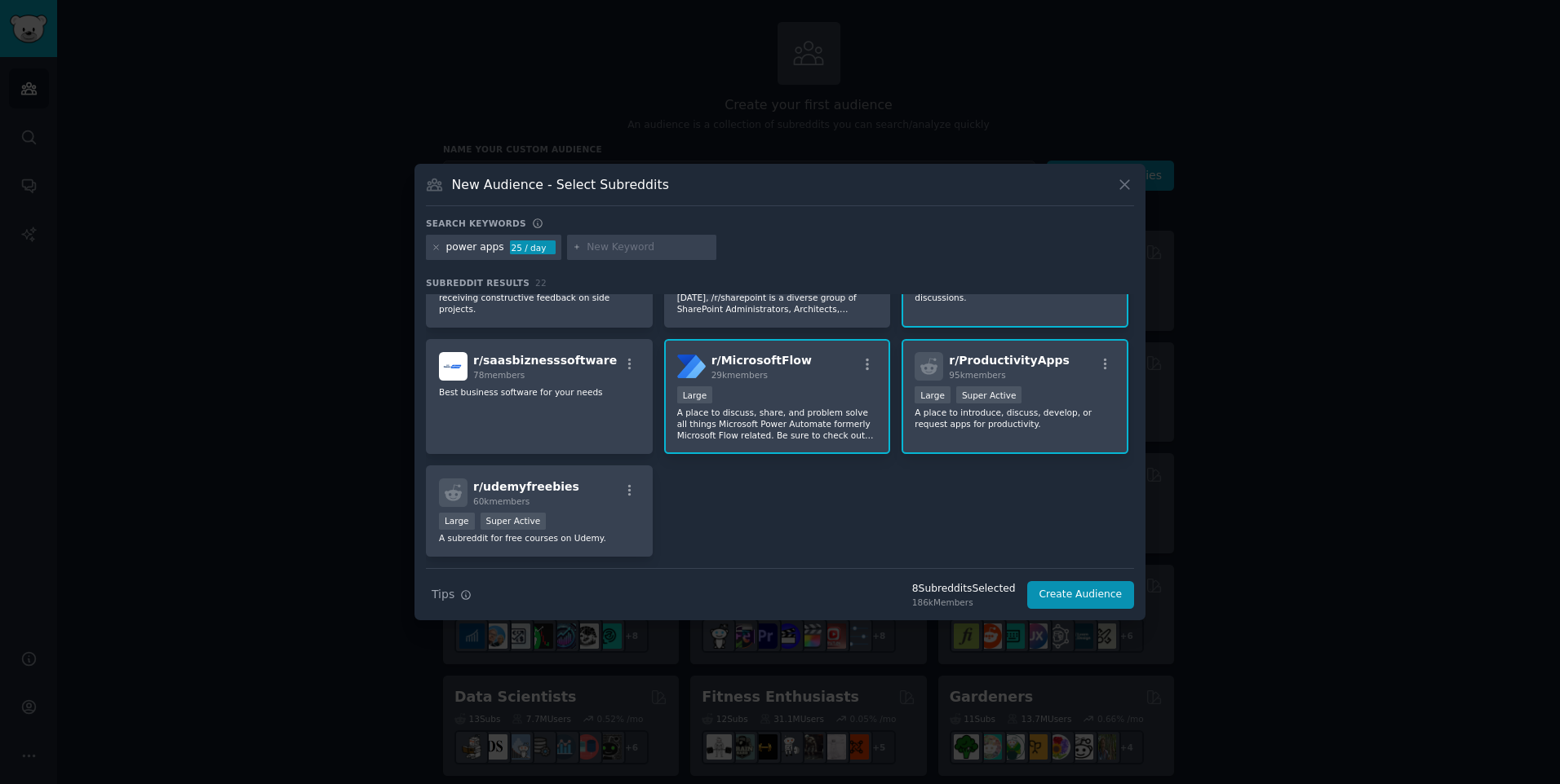
scroll to position [734, 0]
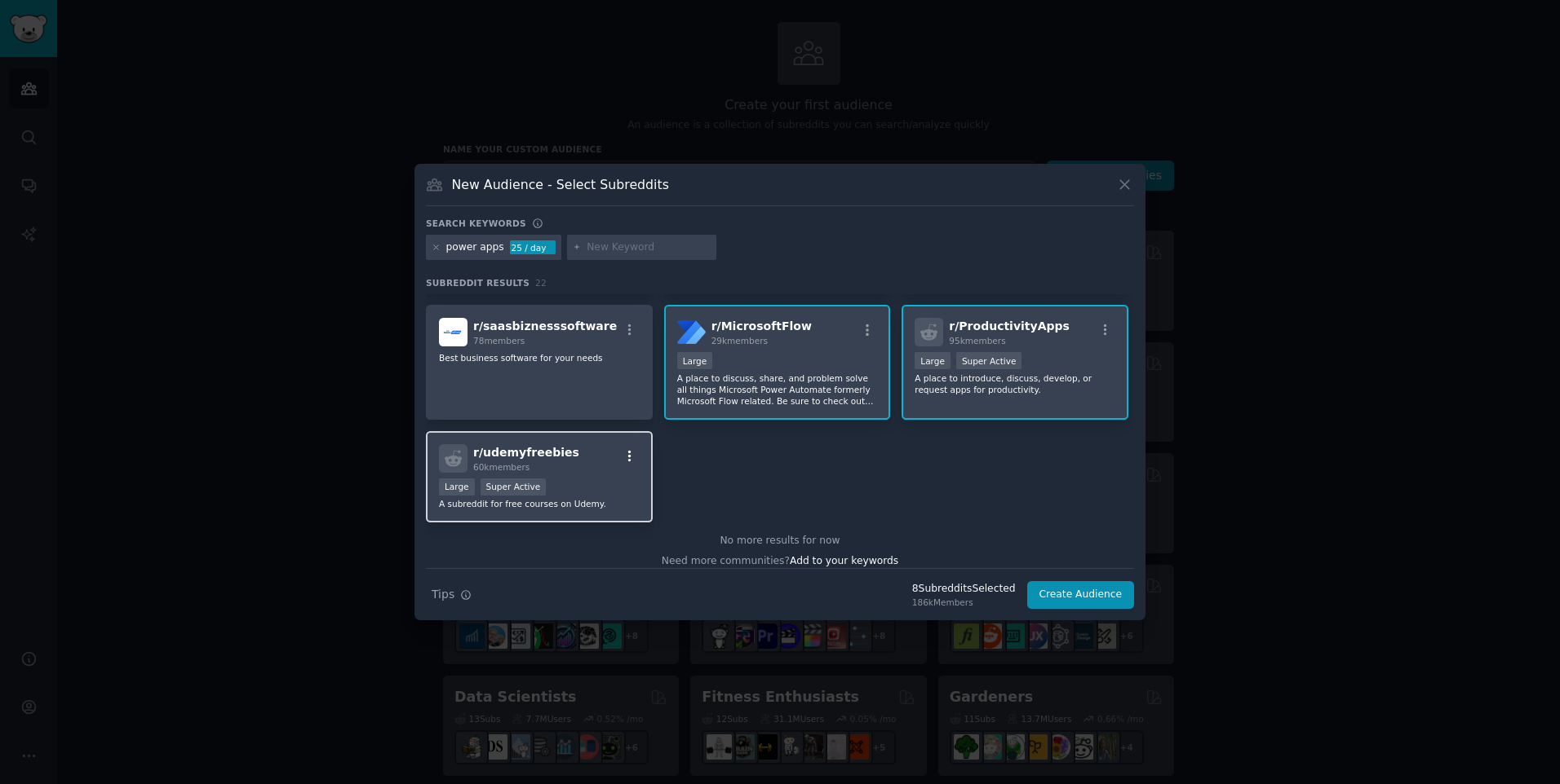
click at [627, 449] on icon "button" at bounding box center [630, 457] width 15 height 15
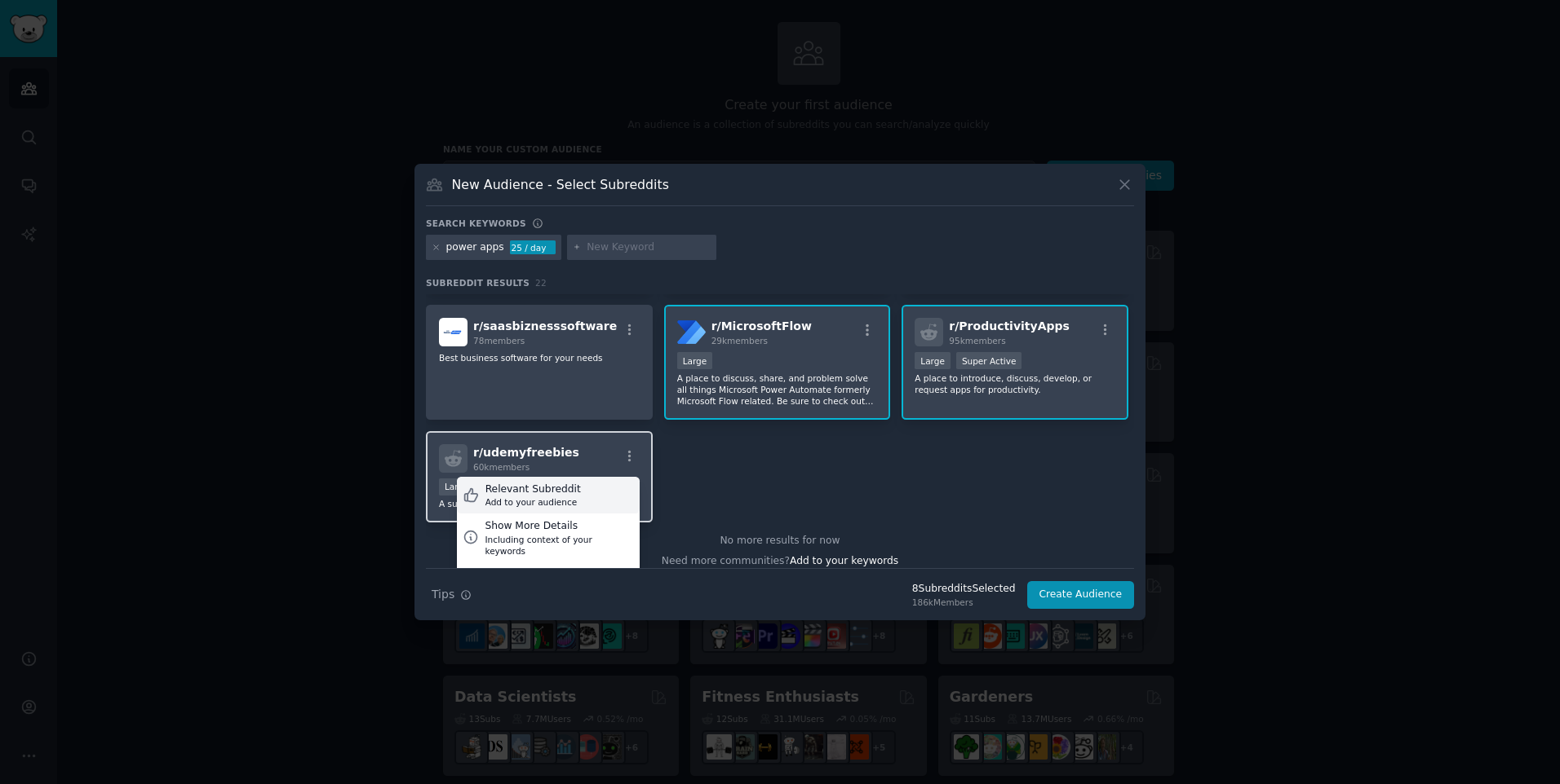
click at [609, 481] on div "Relevant Subreddit Add to your audience" at bounding box center [549, 496] width 183 height 38
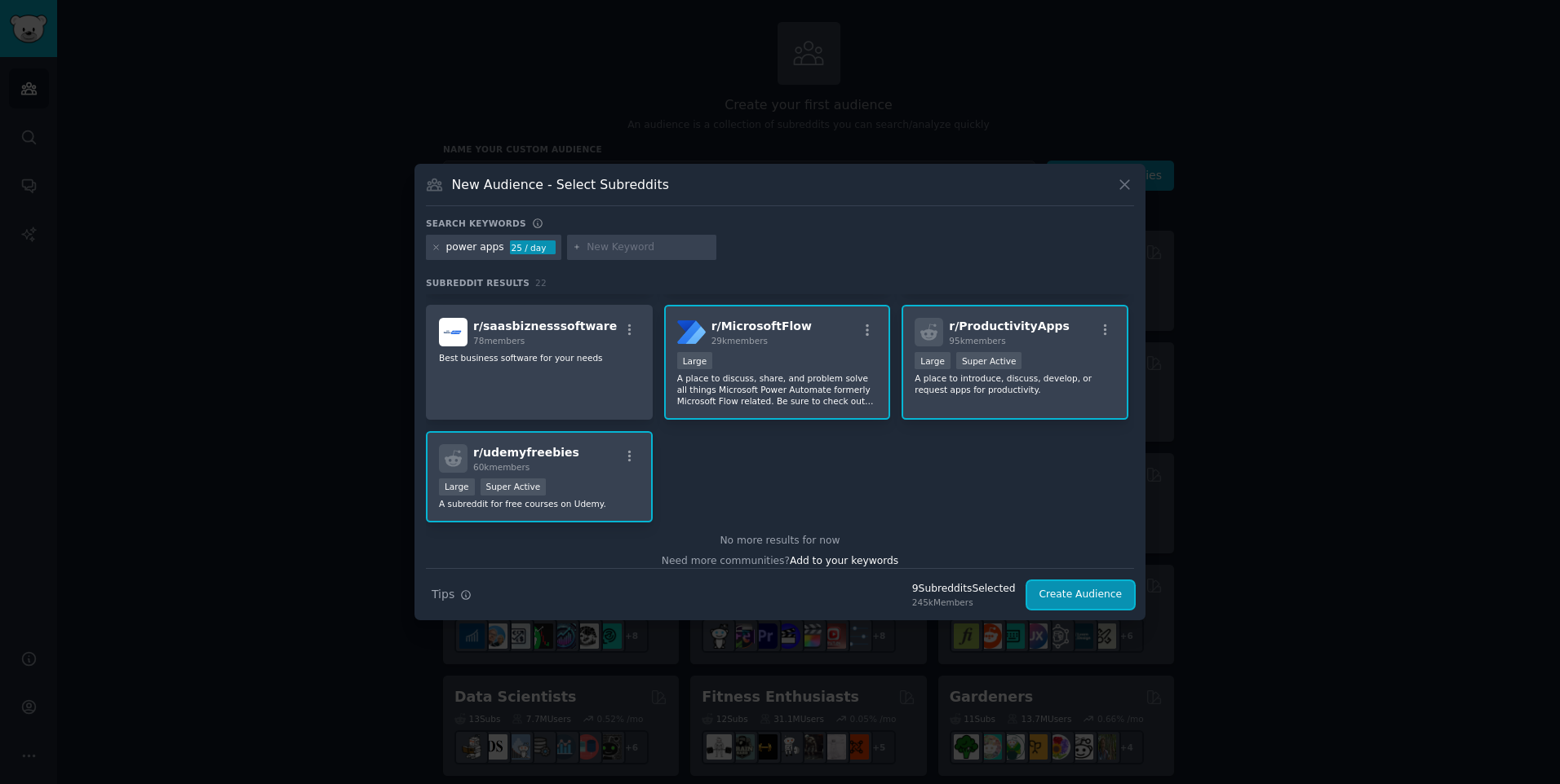
click at [1082, 600] on button "Create Audience" at bounding box center [1080, 595] width 107 height 27
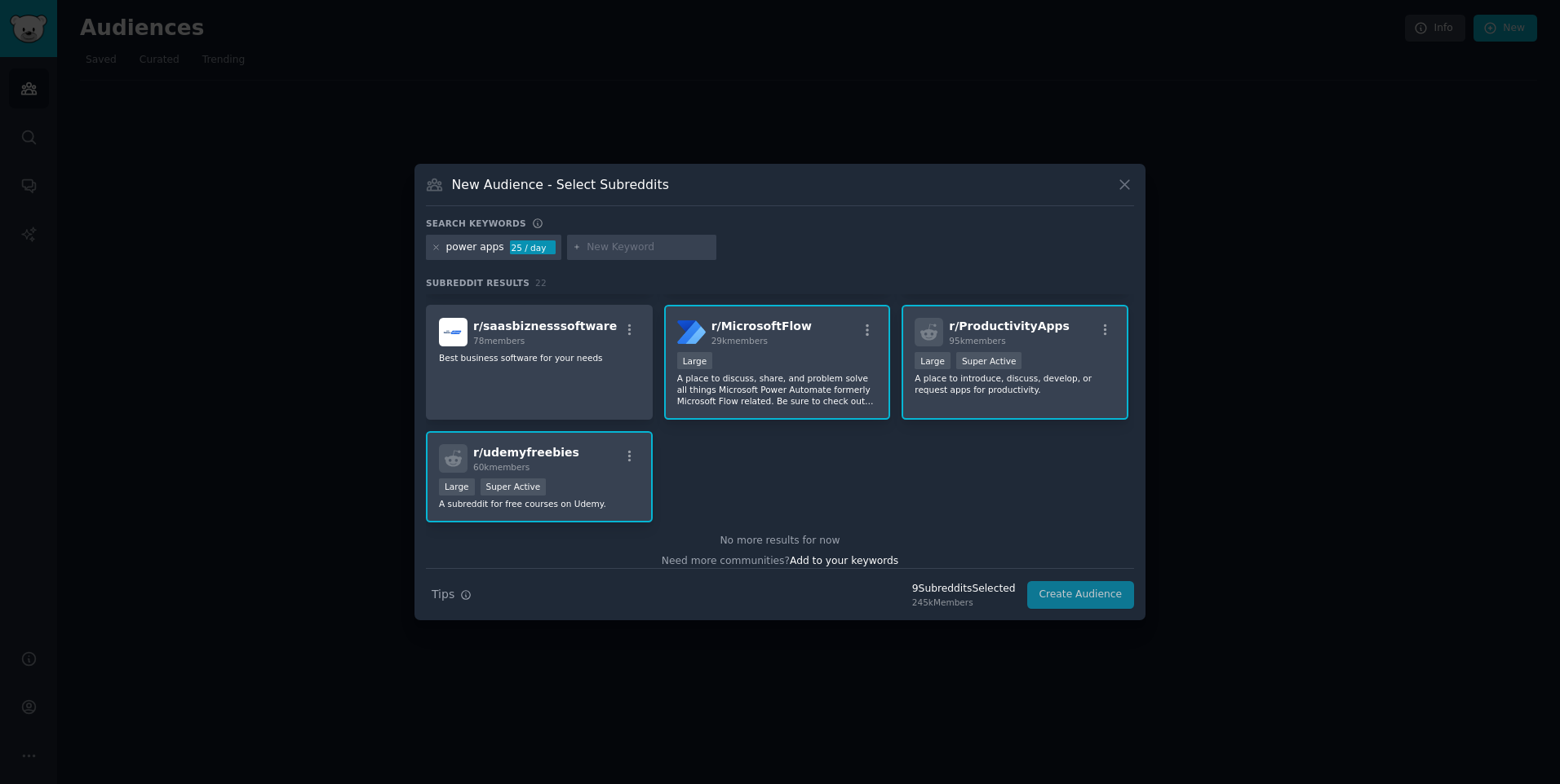
scroll to position [0, 0]
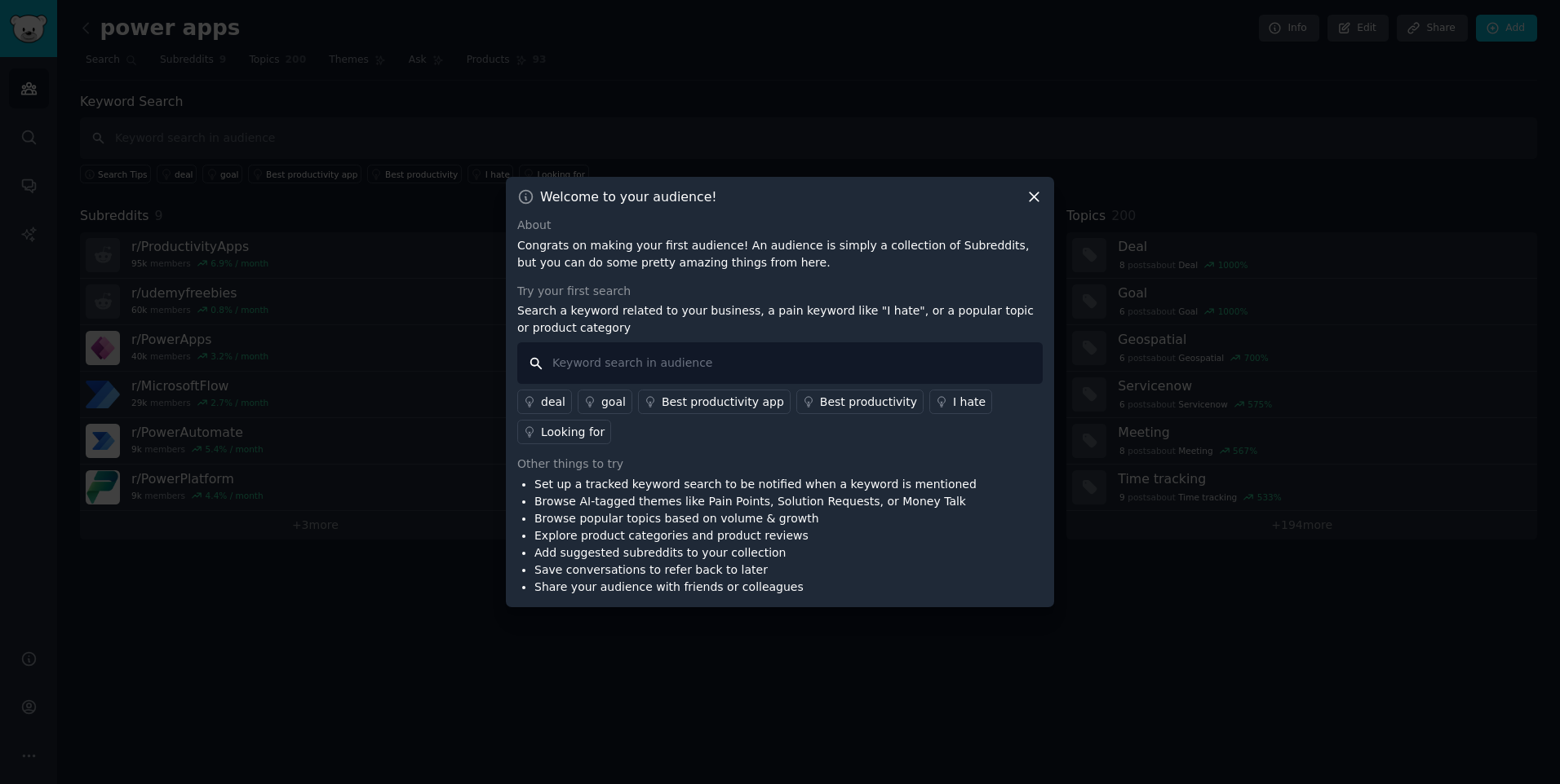
click at [785, 369] on input "text" at bounding box center [780, 363] width 525 height 41
click at [592, 433] on div "Looking for" at bounding box center [572, 433] width 63 height 17
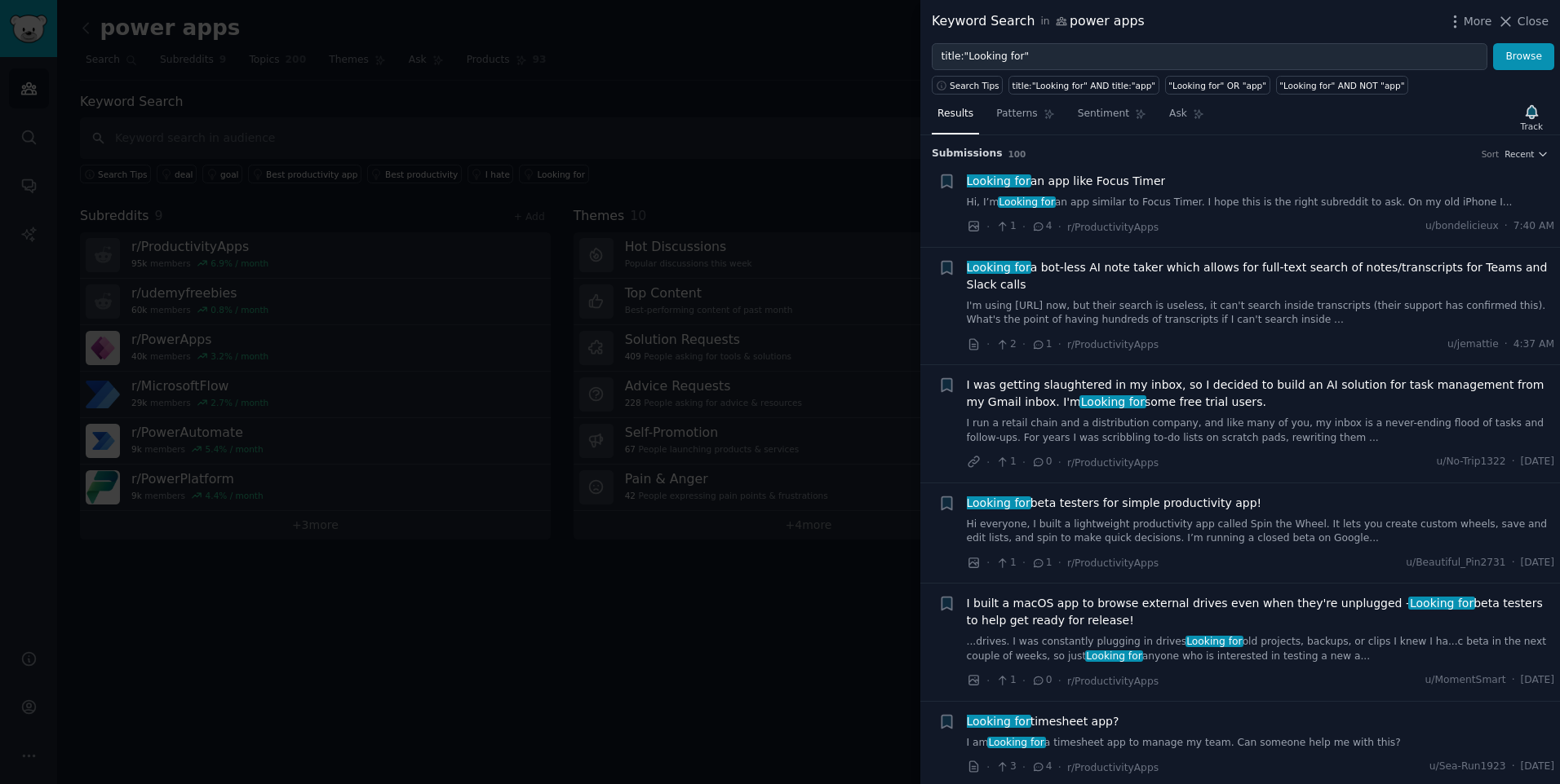
click at [608, 662] on div at bounding box center [780, 392] width 1560 height 784
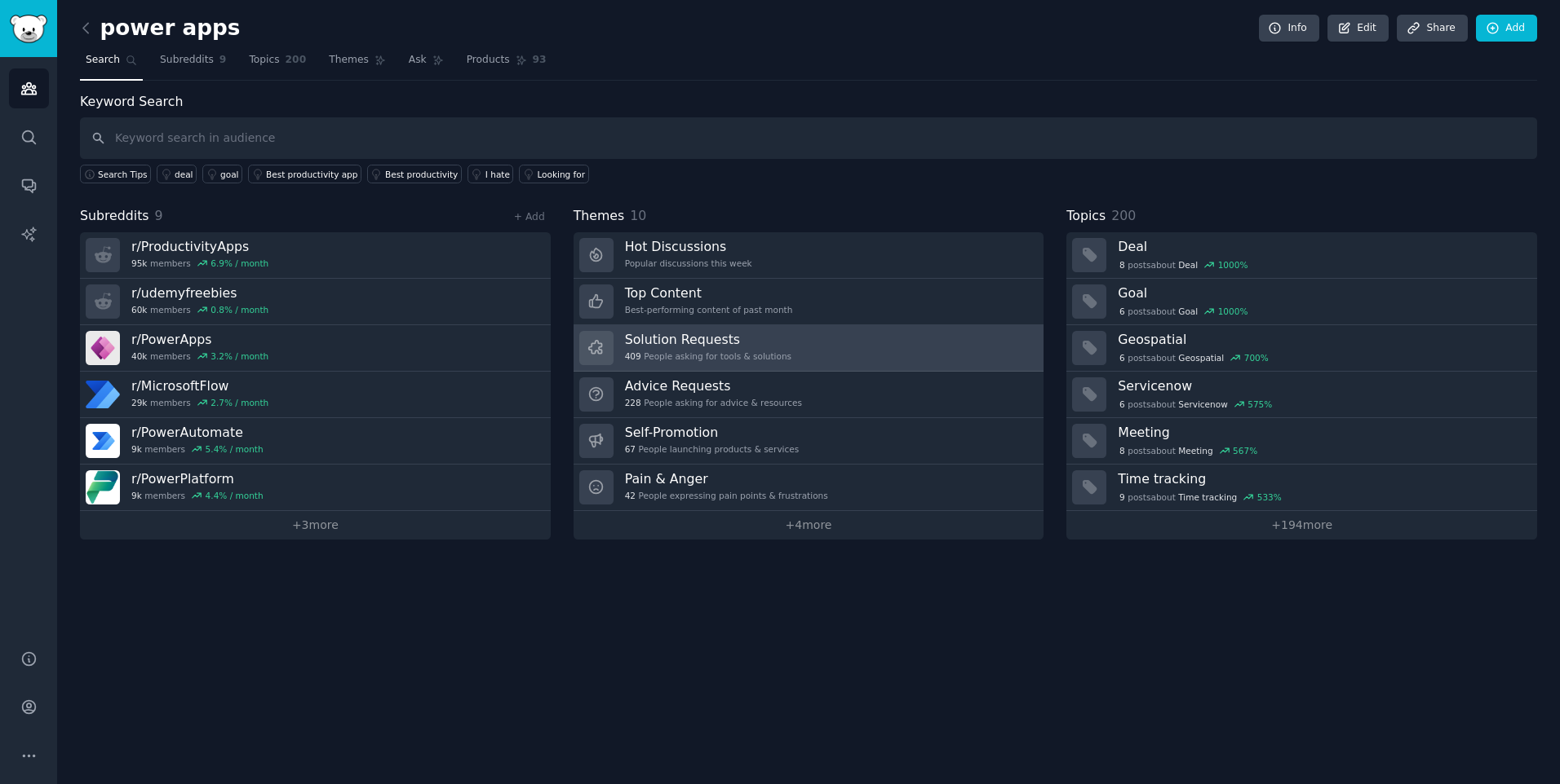
click at [687, 336] on h3 "Solution Requests" at bounding box center [708, 339] width 167 height 17
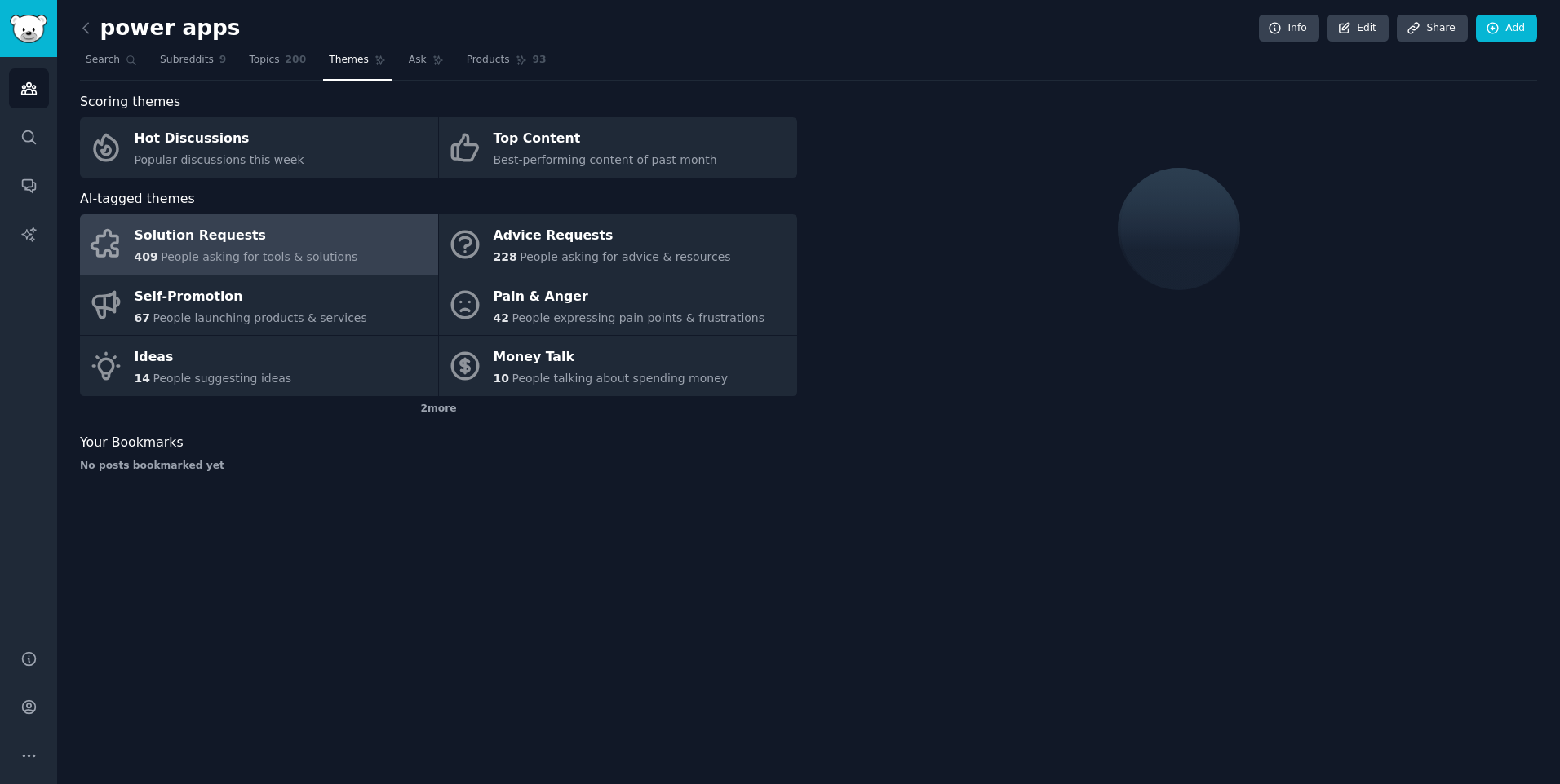
click at [203, 244] on div "Solution Requests" at bounding box center [246, 237] width 223 height 26
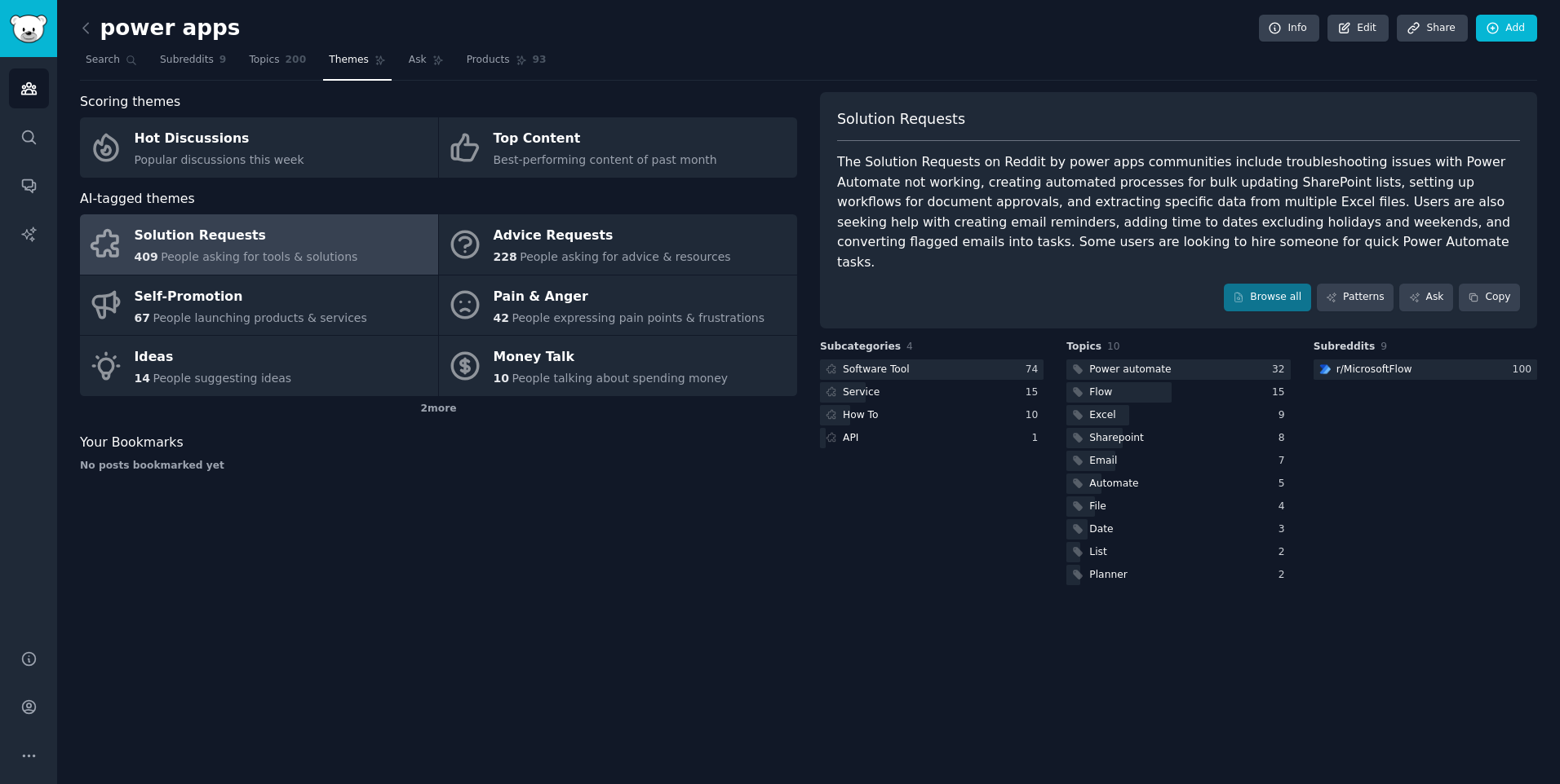
click at [907, 340] on div "Subcategories 4 Software Tool 74 Service 15 How To 10 API 1" at bounding box center [931, 465] width 223 height 249
click at [894, 363] on div "Software Tool" at bounding box center [876, 370] width 67 height 15
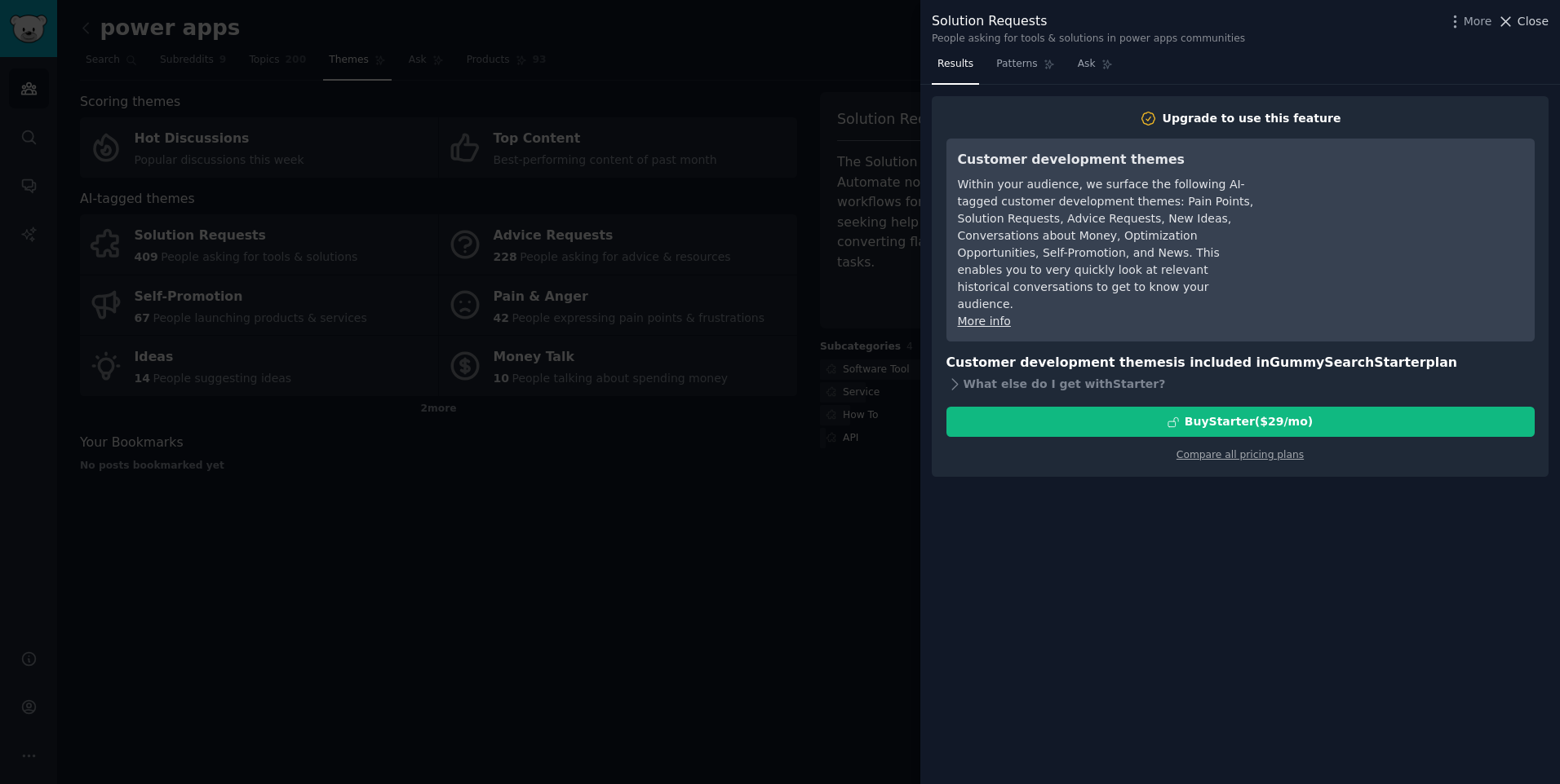
click at [1547, 21] on span "Close" at bounding box center [1533, 22] width 31 height 17
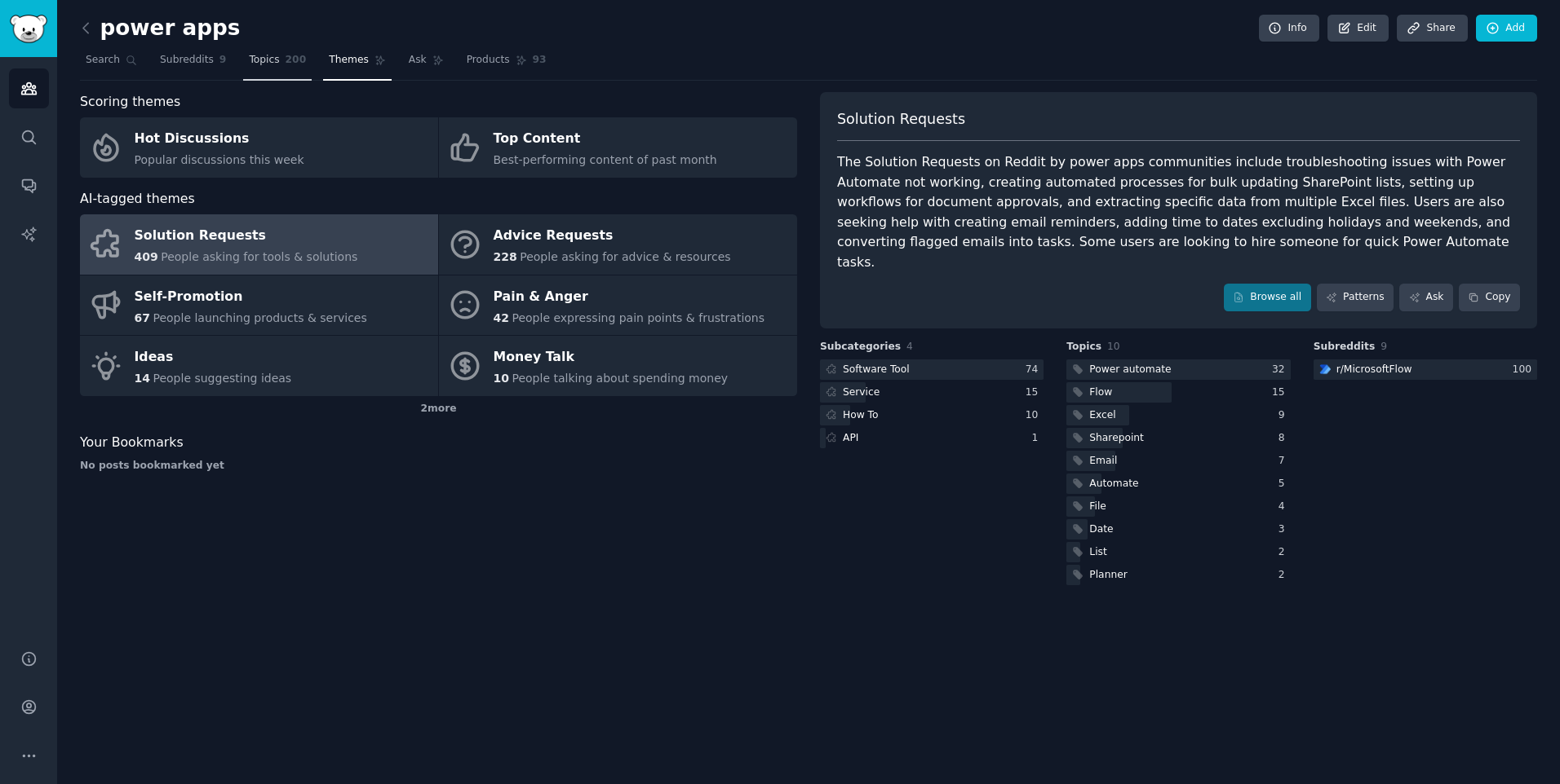
click at [267, 74] on link "Topics 200" at bounding box center [277, 63] width 69 height 33
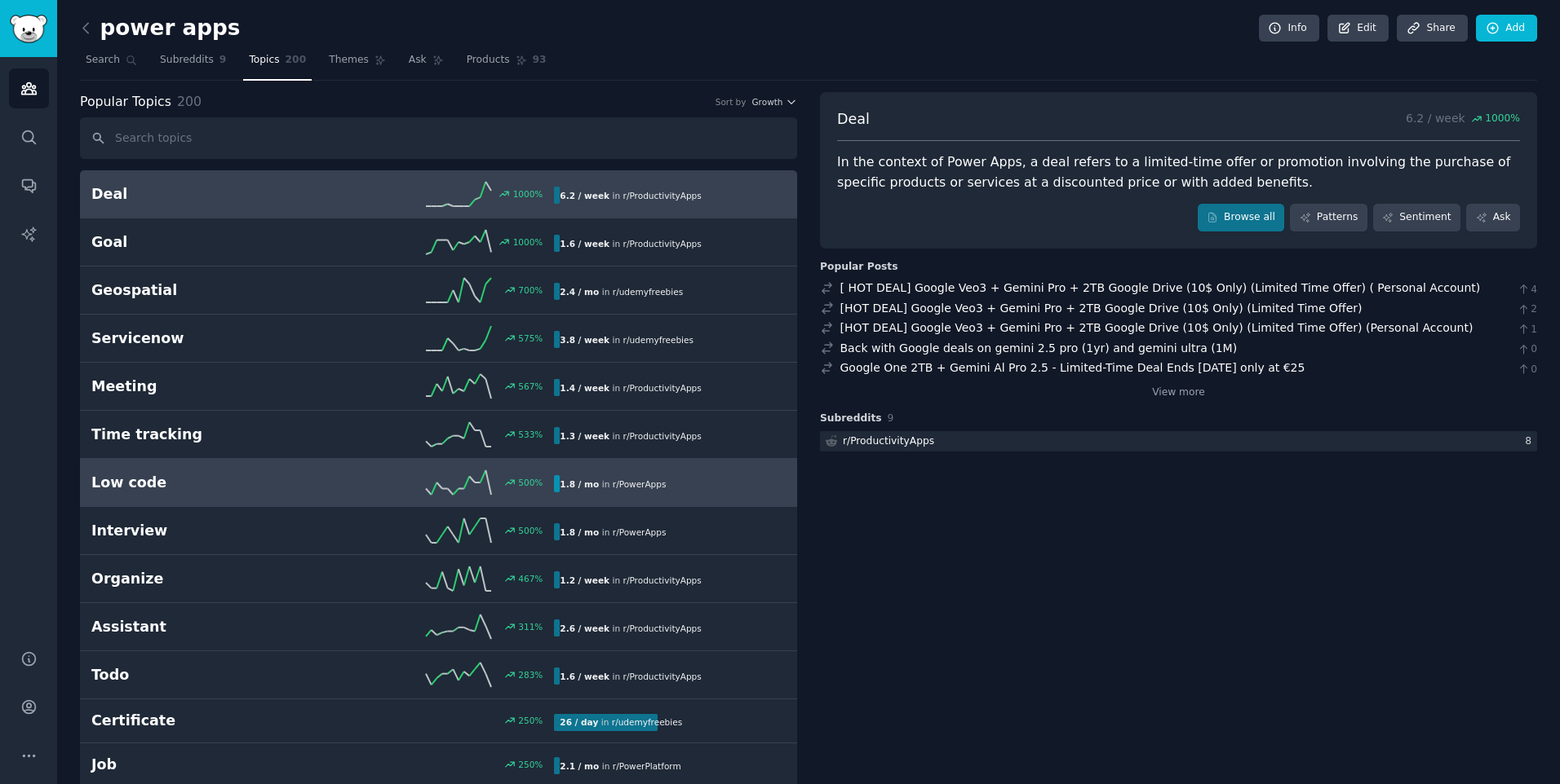
click at [148, 475] on h2 "Low code" at bounding box center [207, 483] width 232 height 21
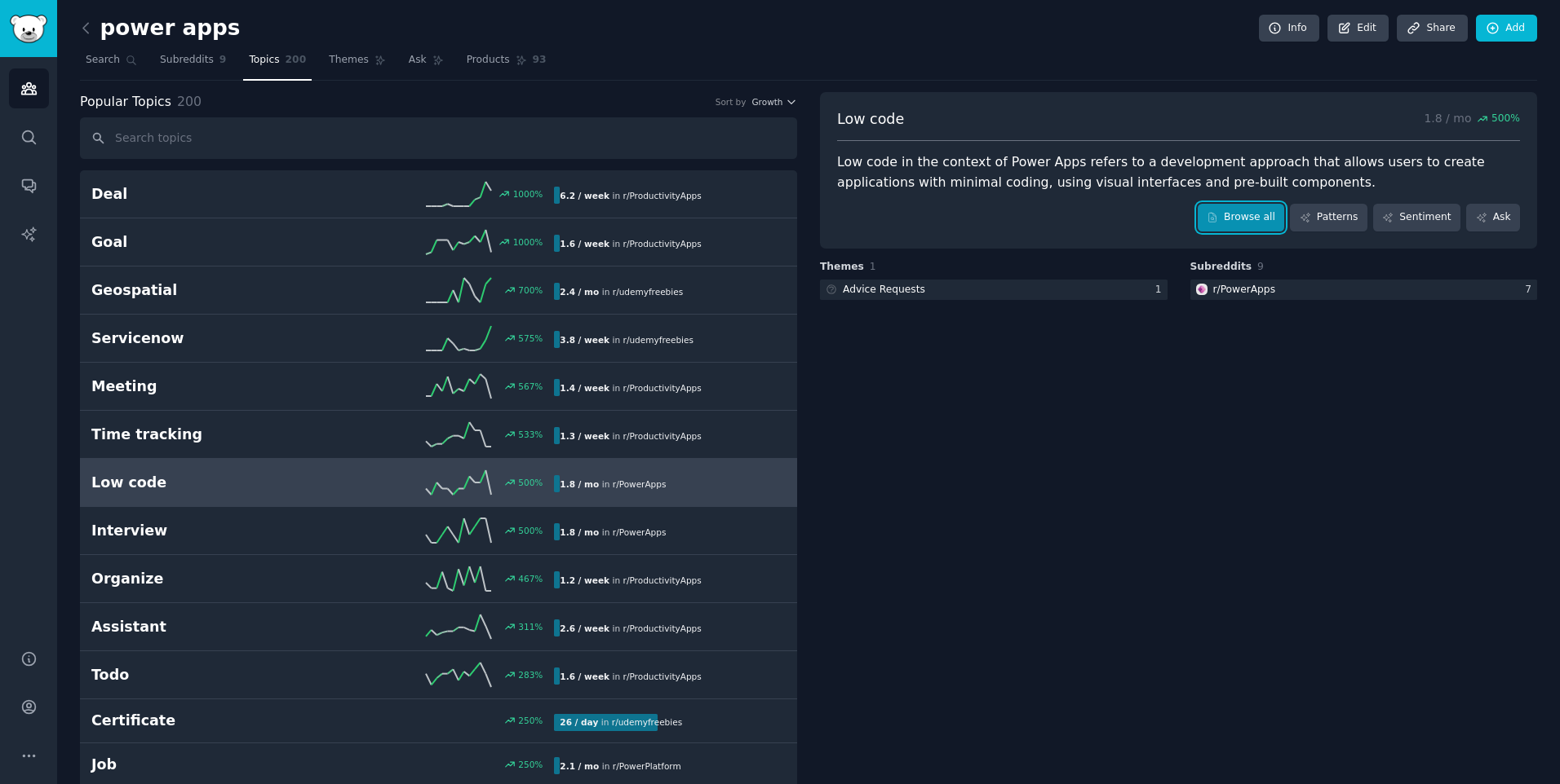
click at [1267, 221] on link "Browse all" at bounding box center [1240, 217] width 88 height 27
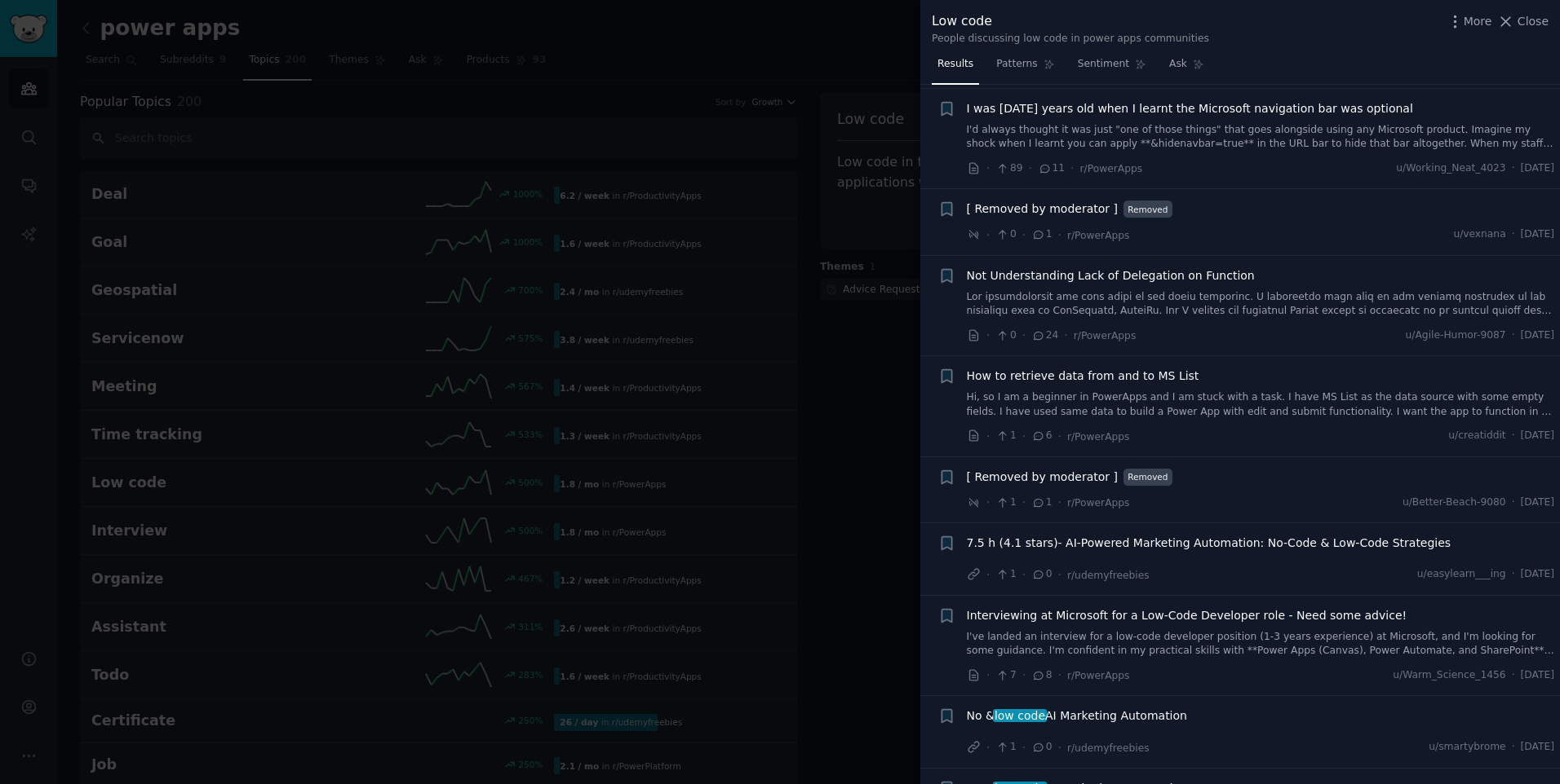
scroll to position [734, 0]
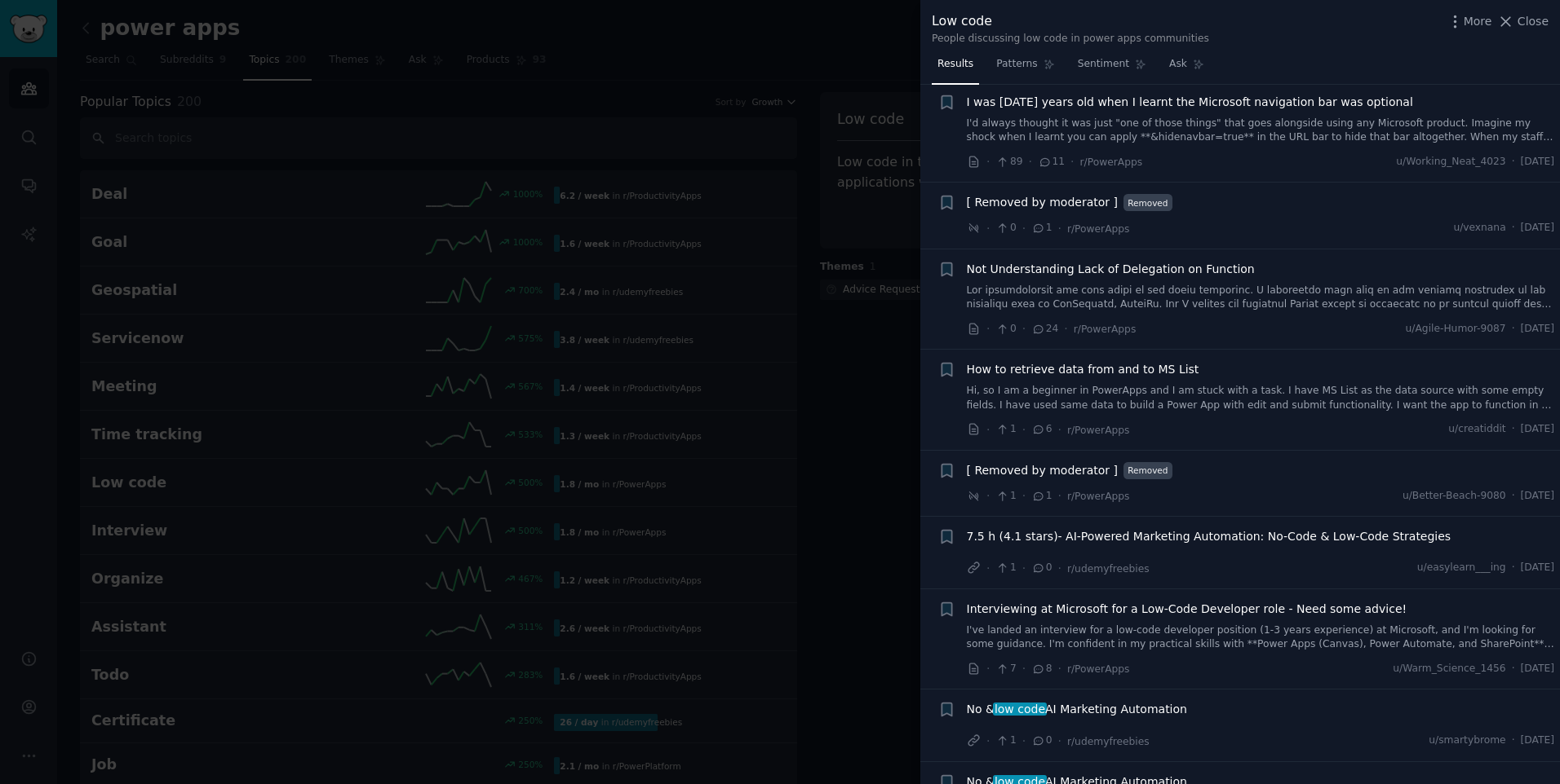
click at [843, 621] on div at bounding box center [780, 392] width 1560 height 784
